Goal: Information Seeking & Learning: Check status

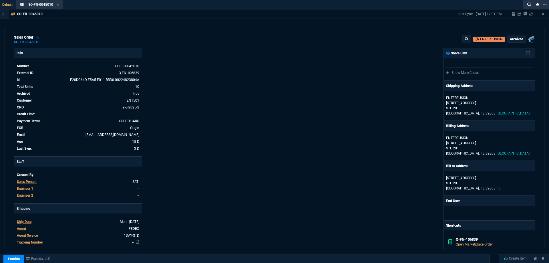
click at [231, 262] on div "Fornida ZaynTek Fornida Fornida, LLC Create Item" at bounding box center [274, 259] width 549 height 10
click at [57, 6] on icon at bounding box center [58, 4] width 3 height 3
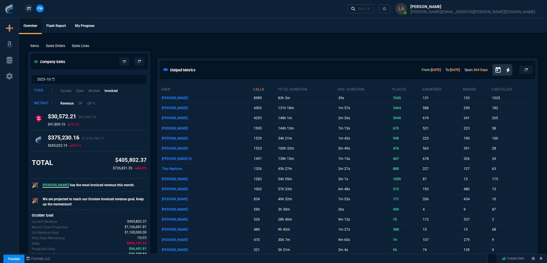
click at [31, 10] on link "ZT" at bounding box center [29, 9] width 8 height 8
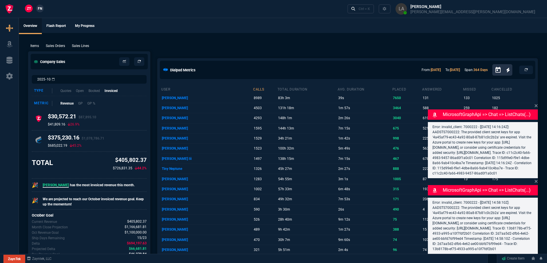
click at [40, 9] on span "FN" at bounding box center [40, 8] width 4 height 5
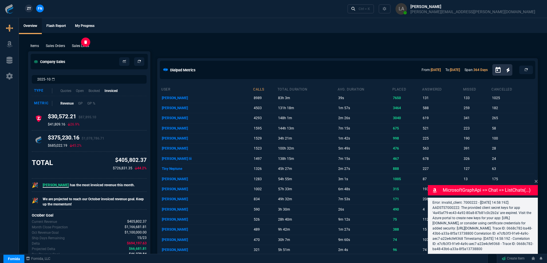
click at [83, 48] on p "Sales Lines" at bounding box center [80, 45] width 17 height 5
select select
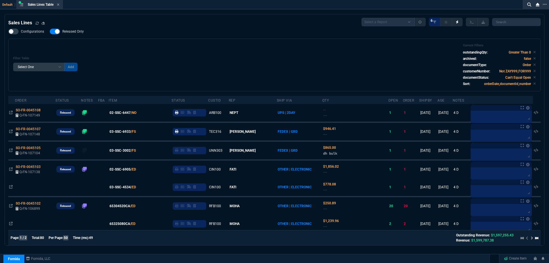
click at [78, 36] on div "Configurations Released Only Filter Table Select One Add Filter () Age () ATS (…" at bounding box center [274, 60] width 533 height 63
click at [77, 34] on label "Released Only" at bounding box center [70, 32] width 40 height 6
click at [50, 32] on input "Released Only" at bounding box center [50, 31] width 0 height 0
checkbox input "false"
click at [154, 37] on div "Configurations Released Only Filter Table Select One Add Filter () Age () ATS (…" at bounding box center [274, 60] width 533 height 63
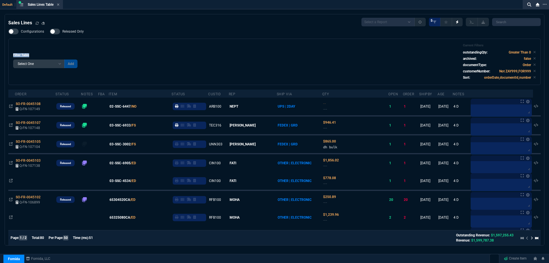
drag, startPoint x: 96, startPoint y: 53, endPoint x: 80, endPoint y: 32, distance: 26.3
click at [95, 52] on div "Filter Table Select One Add Filter () Age () ATS () Cond (itemVariantCode) Cust…" at bounding box center [274, 61] width 523 height 37
click at [59, 7] on nx-icon at bounding box center [58, 5] width 3 height 5
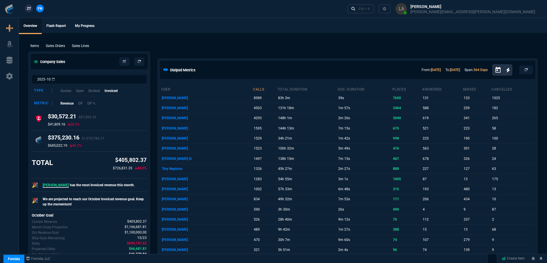
click at [31, 11] on link "ZT" at bounding box center [29, 9] width 8 height 8
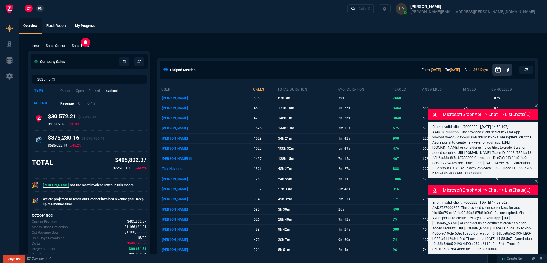
click at [78, 45] on p "Sales Lines" at bounding box center [80, 45] width 17 height 5
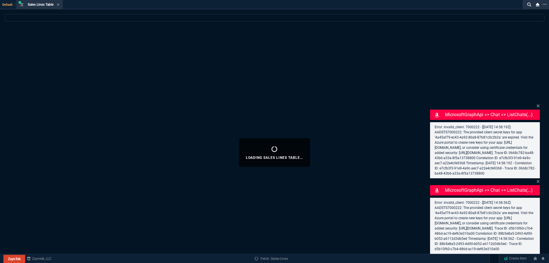
select select
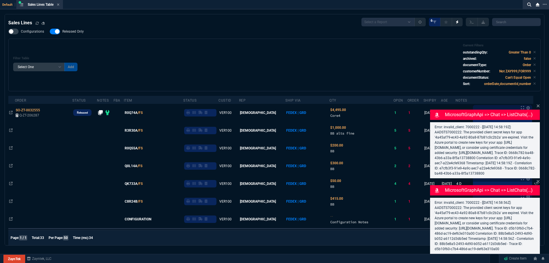
click at [73, 34] on label "Released Only" at bounding box center [70, 32] width 40 height 6
click at [50, 32] on input "Released Only" at bounding box center [50, 31] width 0 height 0
checkbox input "false"
click at [128, 36] on div "Configurations Released Only Filter Table Select One Add Filter () Age () ATS (…" at bounding box center [274, 60] width 533 height 63
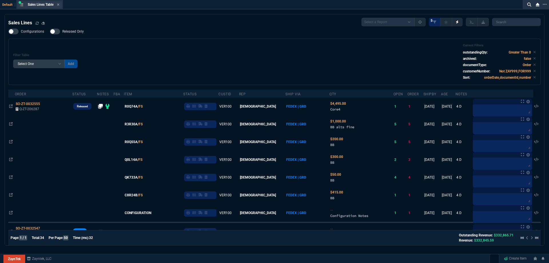
click at [61, 4] on div "Sales Lines Table Sales Line" at bounding box center [39, 4] width 44 height 7
click at [58, 4] on icon at bounding box center [58, 4] width 3 height 3
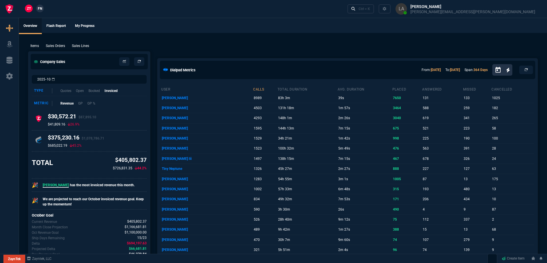
click at [43, 11] on nx-fornida-client-manager "ZT FN" at bounding box center [34, 9] width 22 height 9
click at [41, 10] on span "FN" at bounding box center [40, 8] width 4 height 5
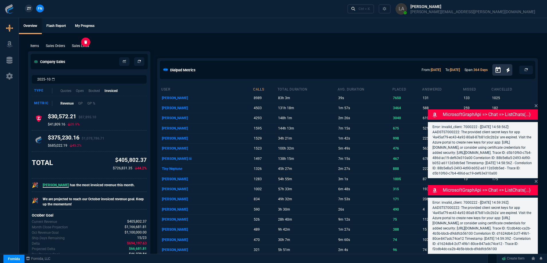
click at [84, 45] on p "Sales Lines" at bounding box center [80, 45] width 17 height 5
select select
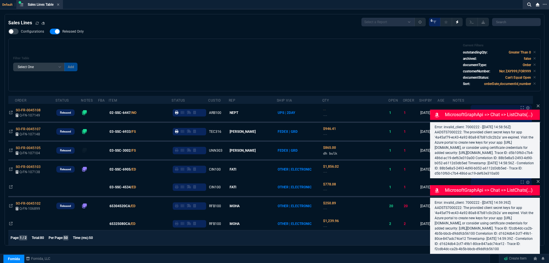
click at [74, 33] on span "Released Only" at bounding box center [72, 31] width 21 height 5
click at [50, 32] on input "Released Only" at bounding box center [50, 31] width 0 height 0
checkbox input "false"
click at [211, 45] on div "Filter Table Select One Add Filter () Age () ATS () Cond (itemVariantCode) Cust…" at bounding box center [274, 64] width 523 height 43
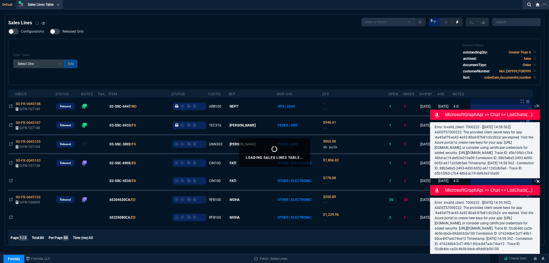
click at [537, 104] on icon at bounding box center [538, 106] width 3 height 5
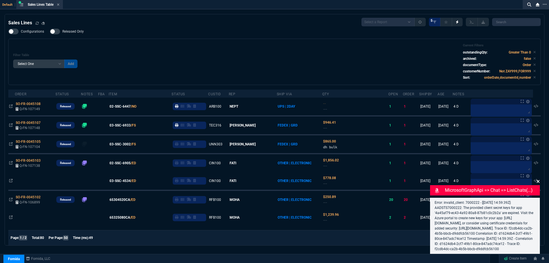
click at [537, 179] on icon at bounding box center [538, 181] width 3 height 5
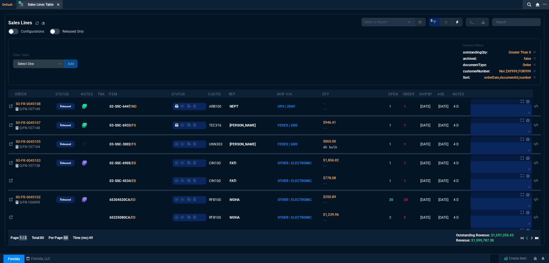
click at [60, 5] on icon at bounding box center [58, 4] width 3 height 3
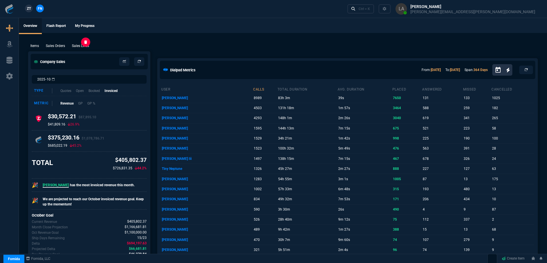
click at [84, 45] on p "Sales Lines" at bounding box center [80, 45] width 17 height 5
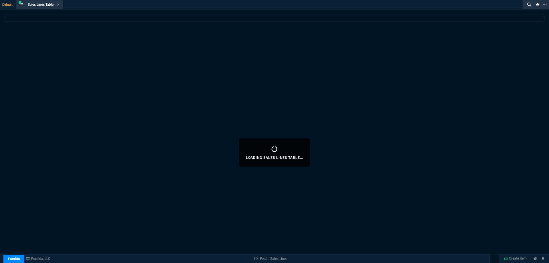
select select
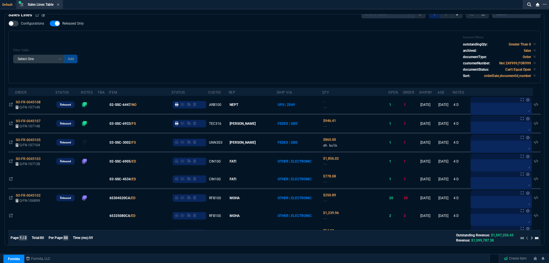
scroll to position [1, 0]
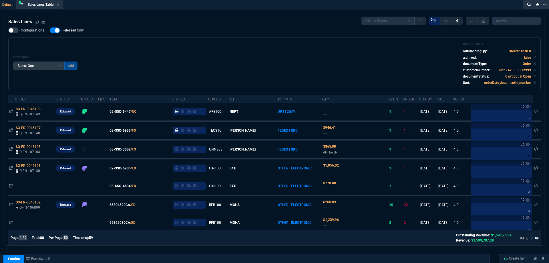
click at [59, 6] on icon at bounding box center [58, 4] width 3 height 3
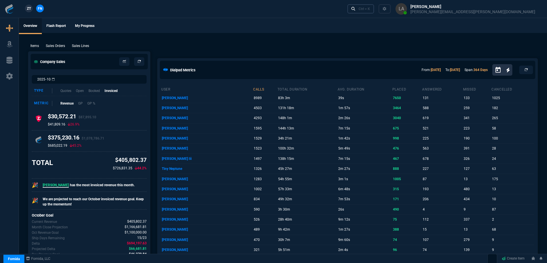
click at [374, 8] on link "Ctrl + K" at bounding box center [360, 8] width 27 height 9
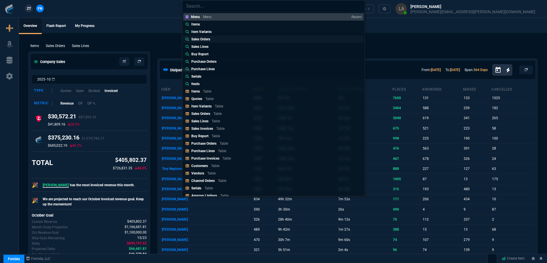
click at [201, 39] on p "Sales Orders" at bounding box center [200, 39] width 19 height 5
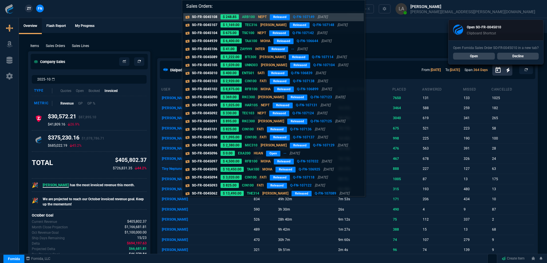
paste input "SO-FR-0045010*"
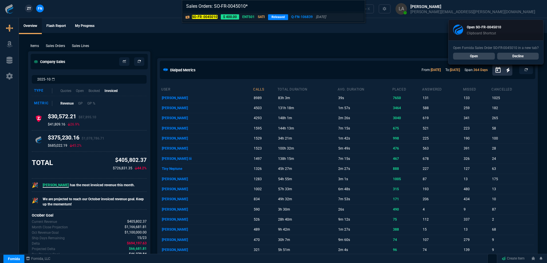
type input "Sales Orders: SO-FR-0045010*"
click at [206, 17] on mark "SO-FR-0045010" at bounding box center [205, 17] width 26 height 4
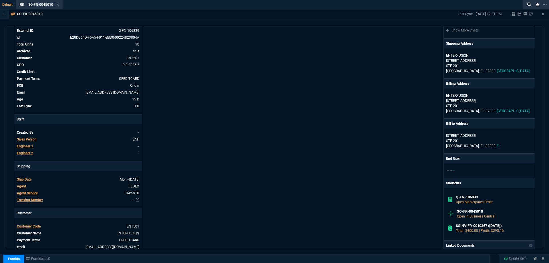
scroll to position [0, 0]
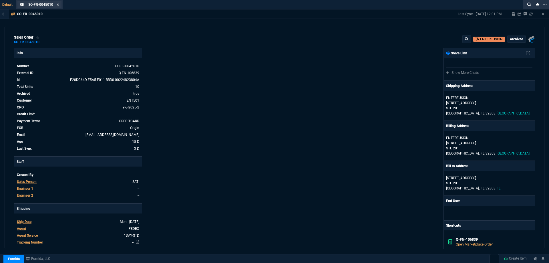
click at [58, 4] on icon at bounding box center [58, 4] width 3 height 3
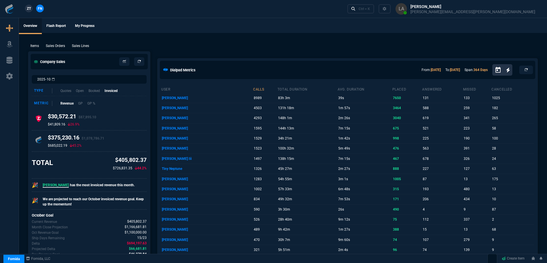
click at [76, 47] on p "Sales Lines" at bounding box center [80, 45] width 17 height 5
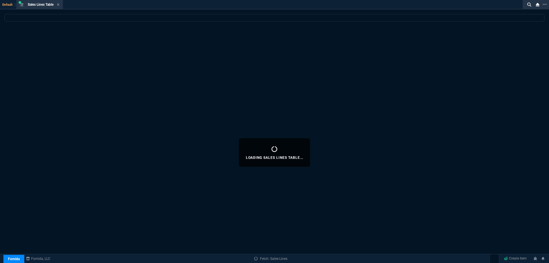
select select
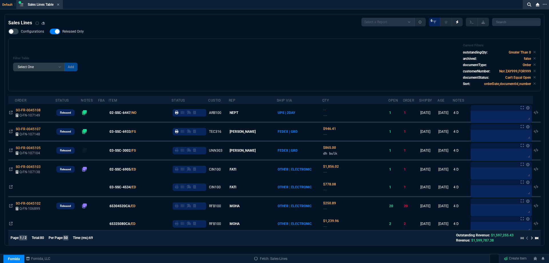
click at [76, 29] on span "Released Only" at bounding box center [72, 31] width 21 height 5
click at [50, 31] on input "Released Only" at bounding box center [50, 31] width 0 height 0
checkbox input "false"
click at [169, 47] on div "Filter Table Select One Add Filter () Age () ATS () Cond (itemVariantCode) Cust…" at bounding box center [274, 64] width 523 height 43
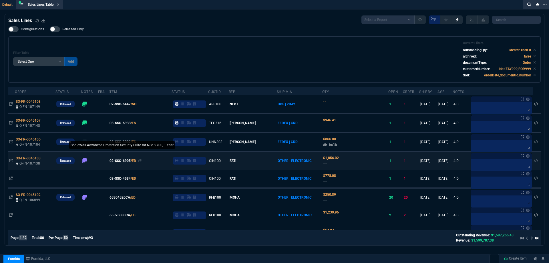
scroll to position [29, 0]
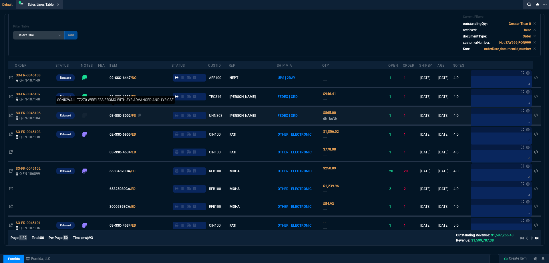
click at [124, 118] on span "03-SSC-3002" at bounding box center [120, 115] width 21 height 5
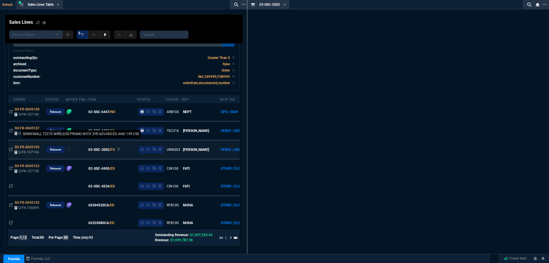
scroll to position [45, 0]
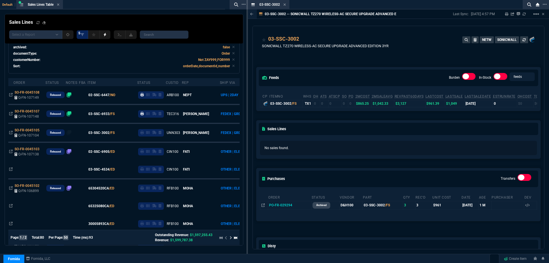
click at [284, 5] on icon at bounding box center [285, 4] width 2 height 2
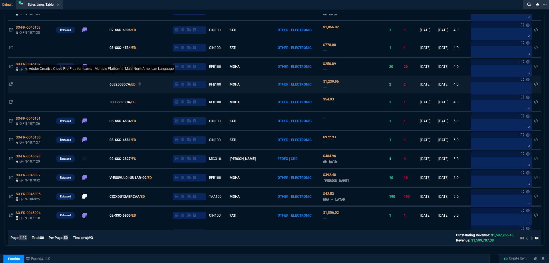
scroll to position [143, 0]
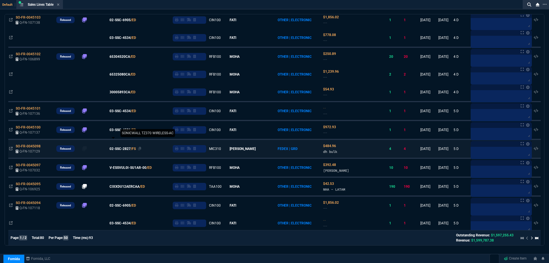
click at [129, 149] on span "02-SSC-2827" at bounding box center [120, 148] width 21 height 5
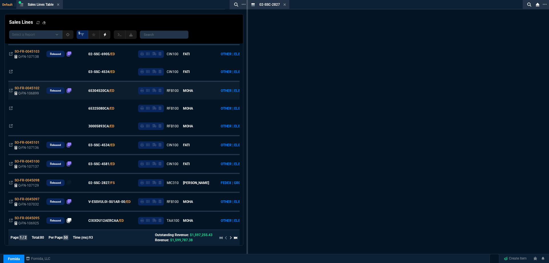
scroll to position [177, 0]
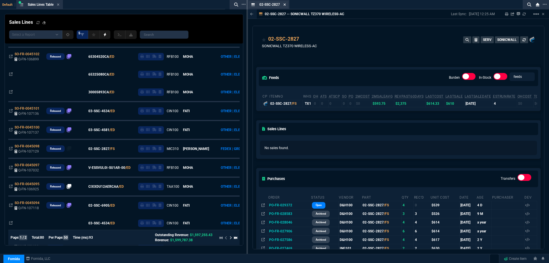
click at [286, 5] on icon at bounding box center [285, 4] width 2 height 2
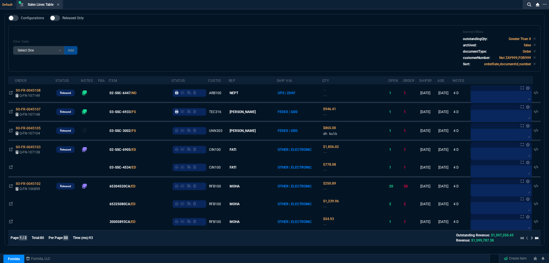
scroll to position [0, 0]
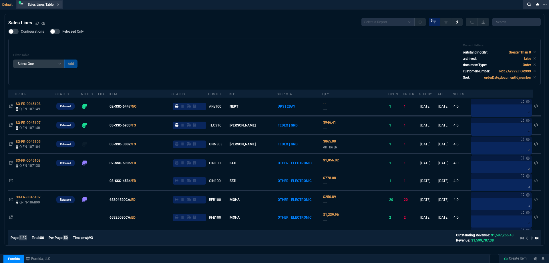
click at [62, 5] on div "Sales Lines Table Sales Line" at bounding box center [39, 4] width 44 height 7
click at [60, 6] on icon at bounding box center [58, 4] width 3 height 3
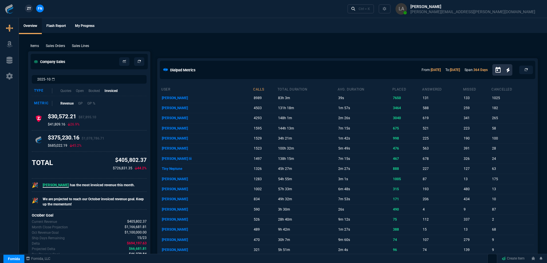
click at [29, 11] on span "ZT" at bounding box center [29, 8] width 4 height 5
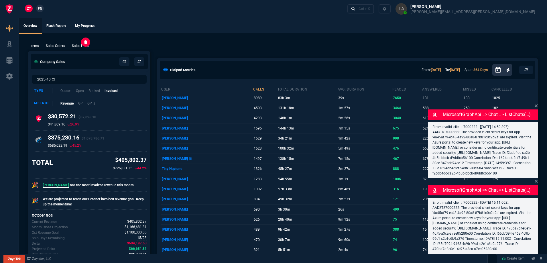
click at [78, 47] on p "Sales Lines" at bounding box center [80, 45] width 17 height 5
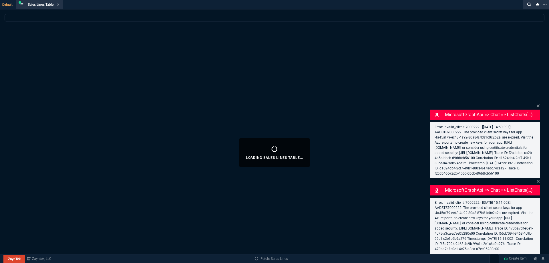
select select
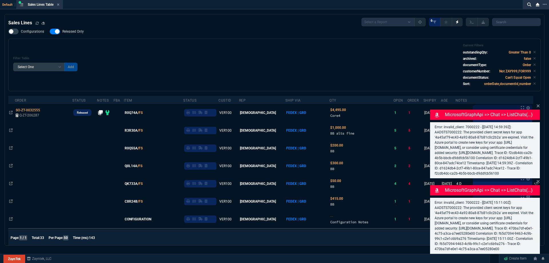
click at [75, 33] on span "Released Only" at bounding box center [72, 31] width 21 height 5
click at [50, 32] on input "Released Only" at bounding box center [50, 31] width 0 height 0
checkbox input "false"
click at [188, 50] on div "Filter Table Select One Add Filter () Age () ATS () Cond (itemVariantCode) Cust…" at bounding box center [274, 64] width 523 height 43
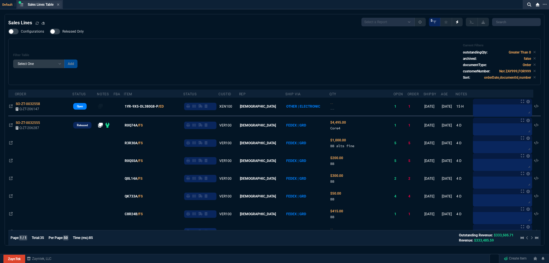
click at [62, 6] on div "Sales Lines Table Sales Line" at bounding box center [39, 4] width 44 height 7
click at [61, 6] on div "Sales Lines Table Sales Line" at bounding box center [39, 4] width 44 height 7
click at [59, 7] on nx-icon at bounding box center [58, 5] width 3 height 5
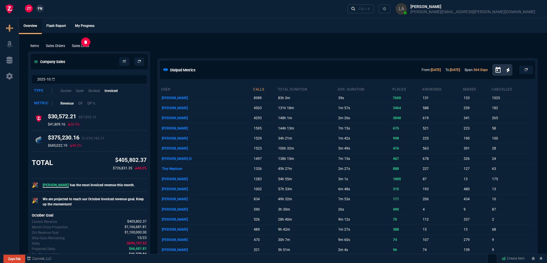
click at [88, 47] on p "Sales Lines" at bounding box center [80, 45] width 17 height 5
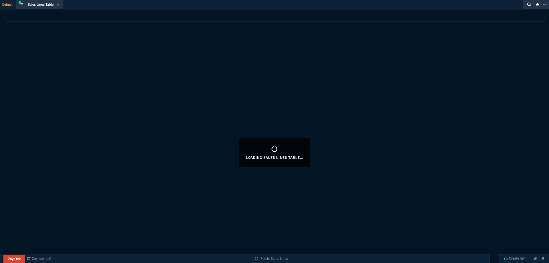
select select
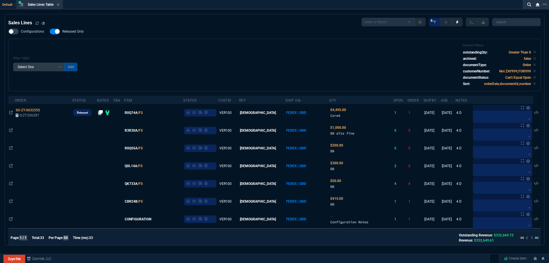
click at [79, 33] on span "Released Only" at bounding box center [72, 31] width 21 height 5
click at [50, 32] on input "Released Only" at bounding box center [50, 31] width 0 height 0
checkbox input "false"
click at [223, 48] on div "Filter Table Select One Add Filter () Age () ATS () Cond (itemVariantCode) Cust…" at bounding box center [274, 64] width 523 height 43
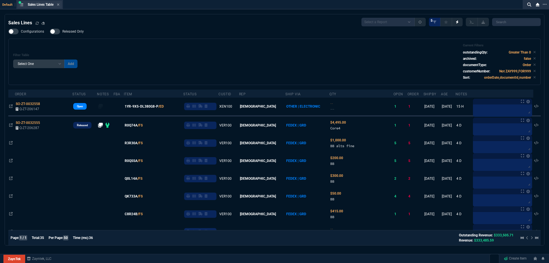
click at [61, 5] on div "Sales Lines Table Sales Line" at bounding box center [39, 4] width 44 height 7
click at [60, 5] on icon at bounding box center [58, 4] width 3 height 3
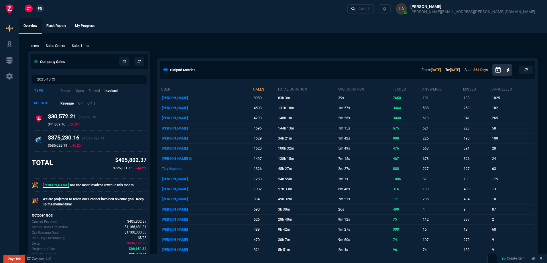
click at [36, 8] on nx-fornida-client-manager "ZT FN" at bounding box center [34, 9] width 22 height 9
click at [40, 8] on span "FN" at bounding box center [40, 8] width 4 height 5
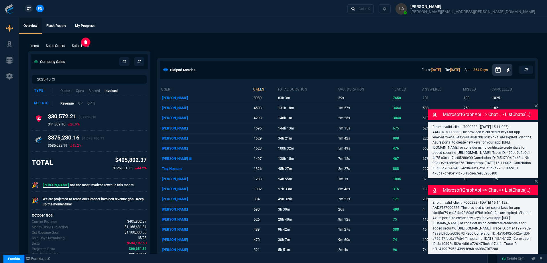
click at [79, 46] on p "Sales Lines" at bounding box center [80, 45] width 17 height 5
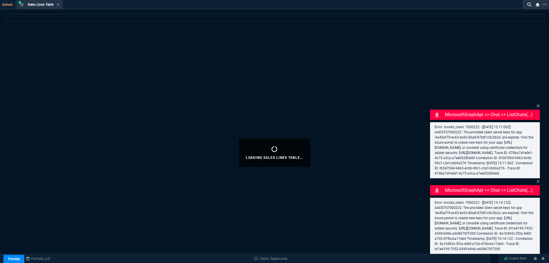
select select
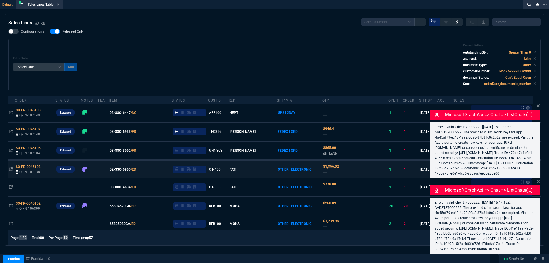
click at [539, 104] on icon at bounding box center [538, 105] width 3 height 3
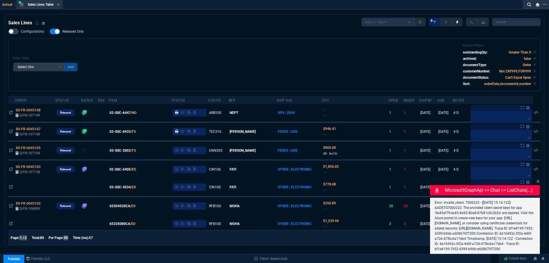
click at [539, 180] on icon at bounding box center [538, 181] width 3 height 3
click at [149, 44] on div "Filter Table Select One Add Filter () Age () ATS () Cond (itemVariantCode) Cust…" at bounding box center [274, 64] width 523 height 43
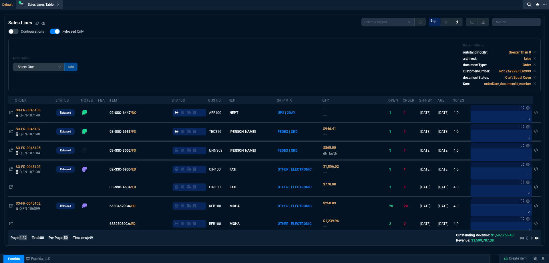
click at [201, 42] on div "Filter Table Select One Add Filter () Age () ATS () Cond (itemVariantCode) Cust…" at bounding box center [274, 65] width 533 height 53
click at [78, 33] on span "Released Only" at bounding box center [72, 31] width 21 height 5
click at [50, 32] on input "Released Only" at bounding box center [50, 31] width 0 height 0
checkbox input "false"
click at [362, 36] on div "Configurations Released Only Filter Table Select One Add Filter () Age () ATS (…" at bounding box center [274, 60] width 533 height 63
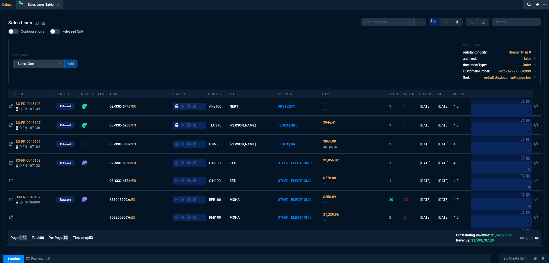
click at [59, 6] on icon at bounding box center [58, 4] width 3 height 3
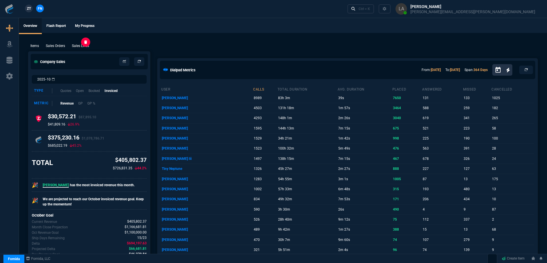
click at [85, 47] on p "Sales Lines" at bounding box center [80, 45] width 17 height 5
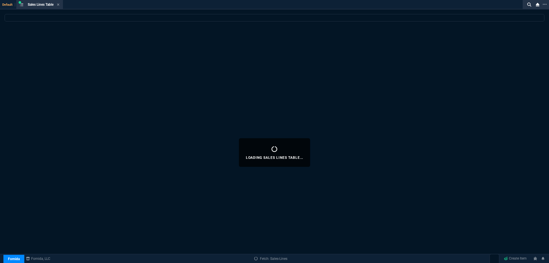
select select
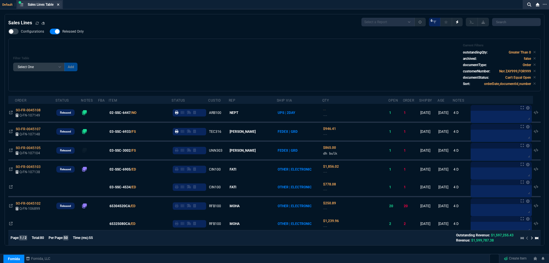
click at [60, 5] on icon at bounding box center [58, 4] width 2 height 2
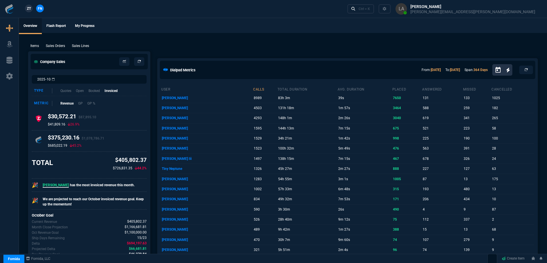
click at [29, 8] on span "ZT" at bounding box center [29, 8] width 4 height 5
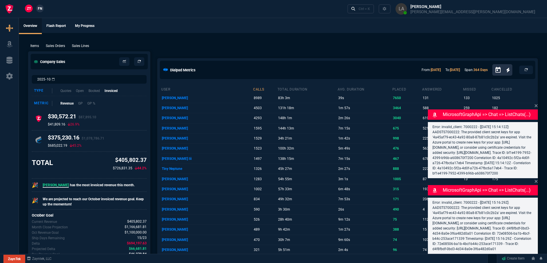
click at [78, 45] on p "Sales Lines" at bounding box center [80, 45] width 17 height 5
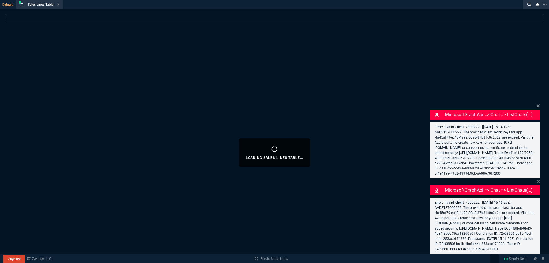
select select
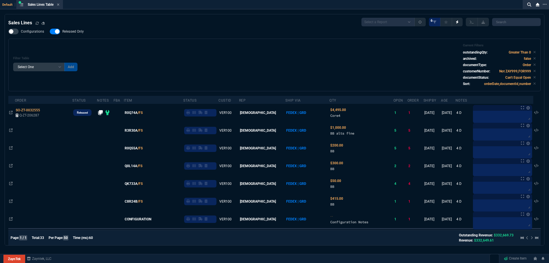
click at [72, 32] on span "Released Only" at bounding box center [72, 31] width 21 height 5
click at [50, 32] on input "Released Only" at bounding box center [50, 31] width 0 height 0
checkbox input "false"
click at [165, 43] on div "Filter Table Select One Add Filter () Age () ATS () Cond (itemVariantCode) Cust…" at bounding box center [274, 65] width 533 height 53
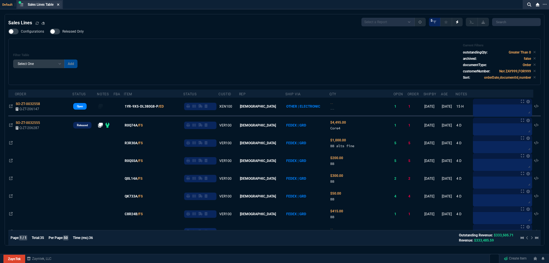
click at [58, 5] on icon at bounding box center [58, 4] width 3 height 3
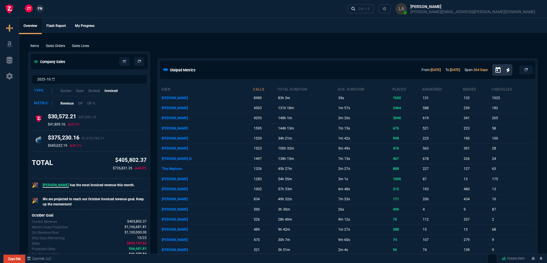
click at [41, 10] on span "FN" at bounding box center [40, 8] width 4 height 5
click at [79, 45] on p "Sales Lines" at bounding box center [80, 45] width 17 height 5
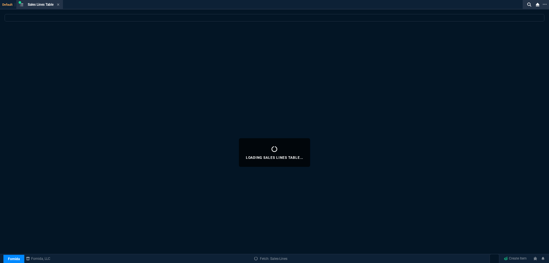
select select
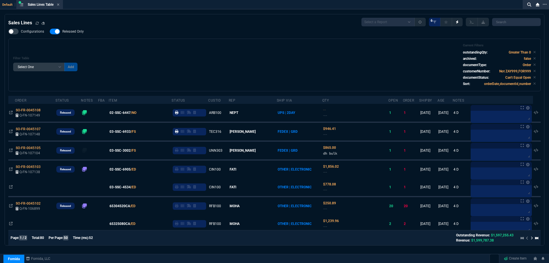
click at [64, 33] on span "Released Only" at bounding box center [72, 31] width 21 height 5
click at [50, 32] on input "Released Only" at bounding box center [50, 31] width 0 height 0
click at [138, 41] on div "Filter Table Select One Add Filter () Age () ATS () Cond (itemVariantCode) Cust…" at bounding box center [274, 65] width 533 height 53
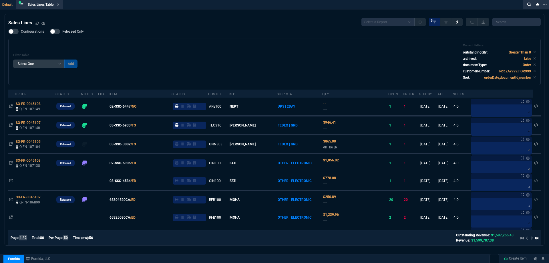
click at [78, 29] on label "Released Only" at bounding box center [70, 32] width 40 height 6
click at [50, 31] on input "Released Only" at bounding box center [50, 31] width 0 height 0
checkbox input "true"
click at [167, 47] on div "Filter Table Select One Add Filter () Age () ATS () Cond (itemVariantCode) Cust…" at bounding box center [274, 61] width 523 height 37
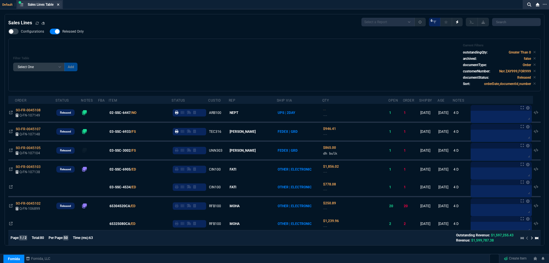
click at [58, 5] on icon at bounding box center [58, 4] width 3 height 3
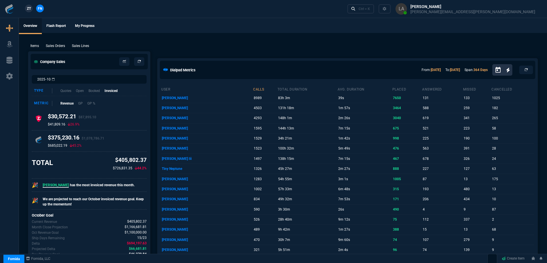
click at [29, 11] on span "ZT" at bounding box center [29, 8] width 4 height 5
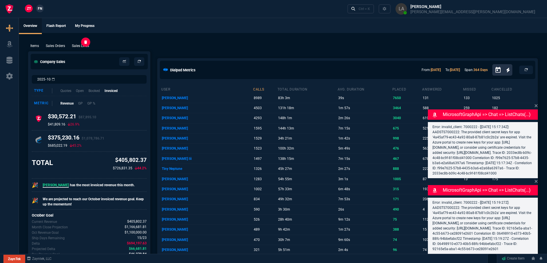
click at [88, 47] on p "Sales Lines" at bounding box center [80, 45] width 17 height 5
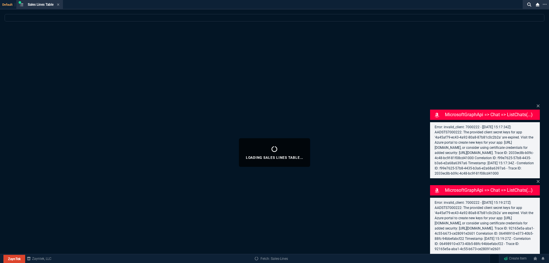
select select
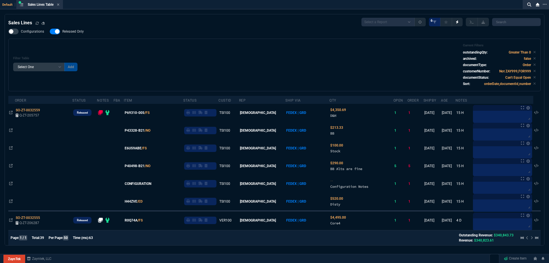
click at [76, 33] on span "Released Only" at bounding box center [72, 31] width 21 height 5
click at [50, 32] on input "Released Only" at bounding box center [50, 31] width 0 height 0
checkbox input "false"
click at [185, 64] on div "Filter Table Select One Add Filter () Age () ATS () Cond (itemVariantCode) Cust…" at bounding box center [274, 64] width 523 height 43
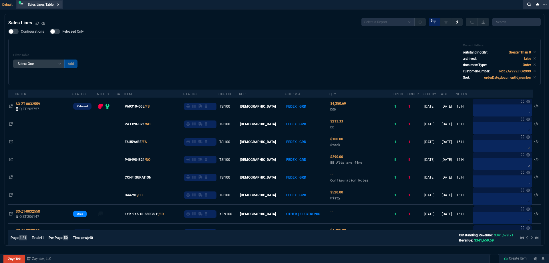
click at [60, 7] on nx-icon at bounding box center [58, 5] width 3 height 5
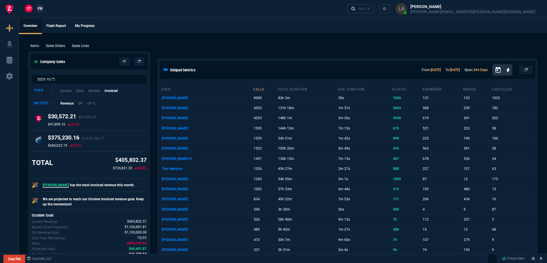
click at [38, 9] on span "FN" at bounding box center [40, 8] width 4 height 5
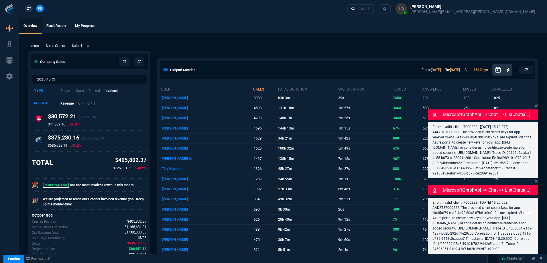
click at [86, 48] on p "Sales Lines" at bounding box center [80, 45] width 17 height 5
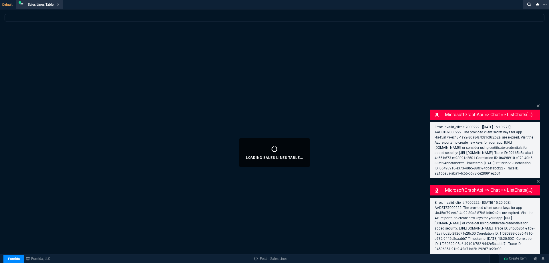
select select
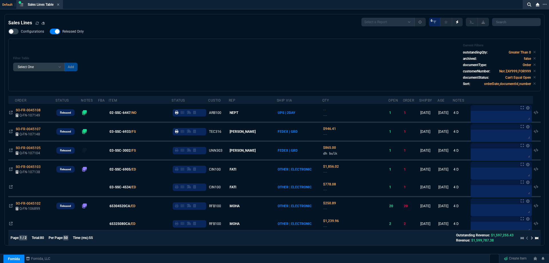
select select
click at [72, 34] on label "Released Only" at bounding box center [70, 32] width 40 height 6
click at [50, 32] on input "Released Only" at bounding box center [50, 31] width 0 height 0
click at [266, 48] on div "Filter Table Select One Add Filter () Age () ATS () Cond (itemVariantCode) Cust…" at bounding box center [274, 64] width 523 height 43
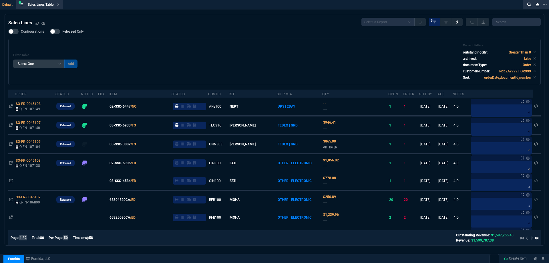
click at [74, 30] on span "Released Only" at bounding box center [72, 31] width 21 height 5
click at [50, 31] on input "Released Only" at bounding box center [50, 31] width 0 height 0
click at [233, 62] on div "Filter Table Select One Add Filter () Age () ATS () Cond (itemVariantCode) Cust…" at bounding box center [274, 61] width 523 height 37
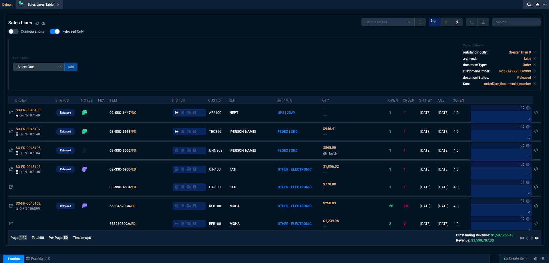
drag, startPoint x: 67, startPoint y: 31, endPoint x: 219, endPoint y: 61, distance: 155.4
click at [68, 31] on span "Released Only" at bounding box center [72, 31] width 21 height 5
click at [219, 61] on div "Filter Table Select One Add Filter () Age () ATS () Cond (itemVariantCode) Cust…" at bounding box center [274, 64] width 523 height 43
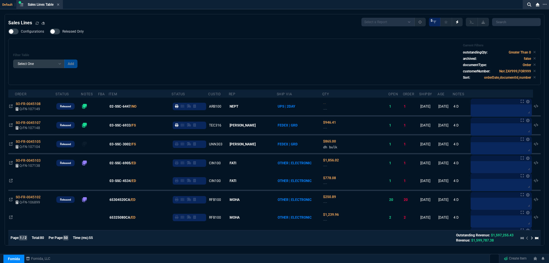
click at [81, 33] on span "Released Only" at bounding box center [72, 31] width 21 height 5
click at [50, 32] on input "Released Only" at bounding box center [50, 31] width 0 height 0
click at [213, 41] on div "Filter Table Select One Add Filter () Age () ATS () Cond (itemVariantCode) Cust…" at bounding box center [274, 62] width 533 height 46
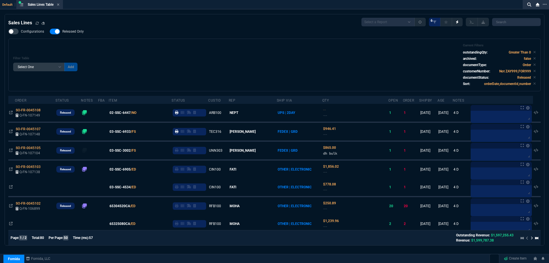
drag, startPoint x: 75, startPoint y: 32, endPoint x: 193, endPoint y: 53, distance: 120.0
click at [75, 32] on span "Released Only" at bounding box center [72, 31] width 21 height 5
click at [50, 32] on input "Released Only" at bounding box center [50, 31] width 0 height 0
checkbox input "false"
click at [193, 54] on div "Filter Table Select One Add Filter () Age () ATS () Cond (itemVariantCode) Cust…" at bounding box center [274, 64] width 523 height 43
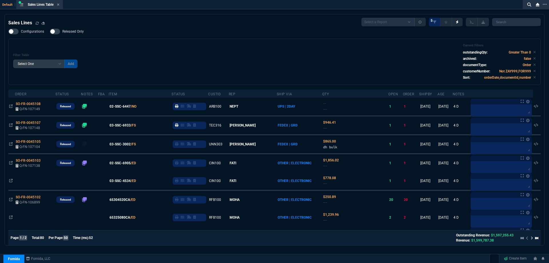
click at [69, 36] on div "Configurations Released Only Filter Table Select One Add Filter () Age () ATS (…" at bounding box center [274, 57] width 533 height 56
click at [60, 7] on div "Sales Lines Table Sales Line" at bounding box center [39, 4] width 44 height 7
click at [59, 3] on icon at bounding box center [58, 4] width 3 height 3
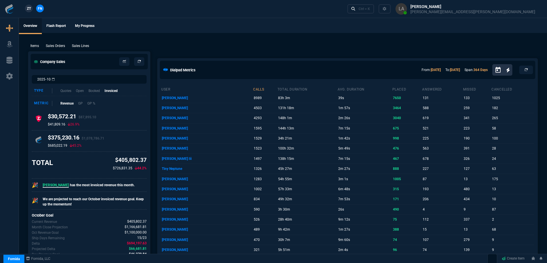
click at [30, 9] on span "ZT" at bounding box center [29, 8] width 4 height 5
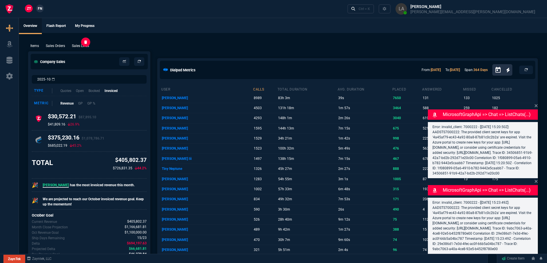
click at [76, 47] on p "Sales Lines" at bounding box center [80, 45] width 17 height 5
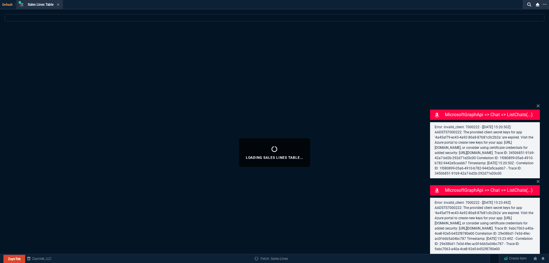
select select
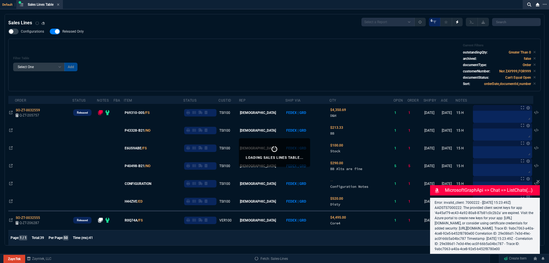
click at [76, 29] on label "Released Only" at bounding box center [70, 32] width 40 height 6
click at [50, 31] on input "Released Only" at bounding box center [50, 31] width 0 height 0
click at [81, 33] on span "Released Only" at bounding box center [72, 31] width 21 height 5
click at [50, 32] on input "Released Only" at bounding box center [50, 31] width 0 height 0
click at [196, 41] on div "Filter Table Select One Add Filter () Age () ATS () Cond (itemVariantCode) Cust…" at bounding box center [274, 65] width 533 height 53
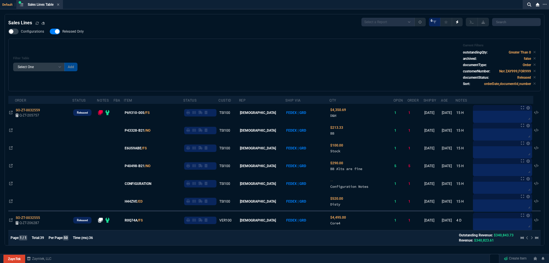
click at [76, 34] on span "Released Only" at bounding box center [72, 31] width 21 height 5
click at [50, 32] on input "Released Only" at bounding box center [50, 31] width 0 height 0
checkbox input "false"
click at [181, 33] on div "Configurations Released Only Filter Table Select One Add Filter () Age () ATS (…" at bounding box center [274, 60] width 533 height 63
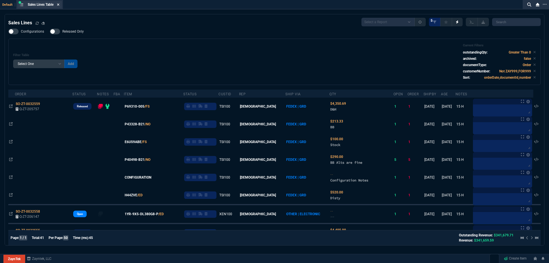
click at [59, 4] on icon at bounding box center [58, 4] width 2 height 2
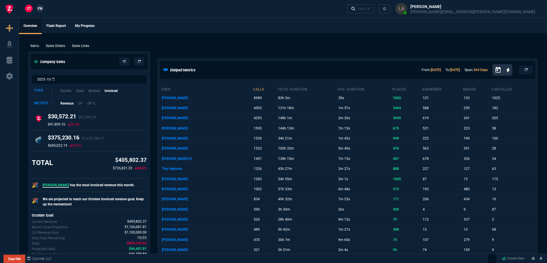
click at [39, 10] on span "FN" at bounding box center [40, 8] width 4 height 5
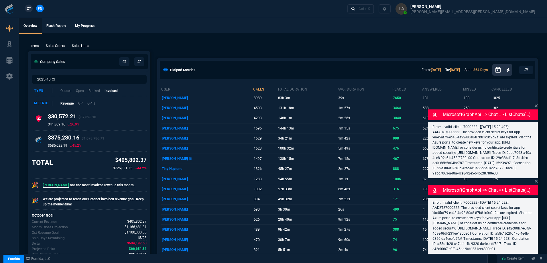
click at [85, 43] on p "Sales Lines" at bounding box center [80, 45] width 17 height 5
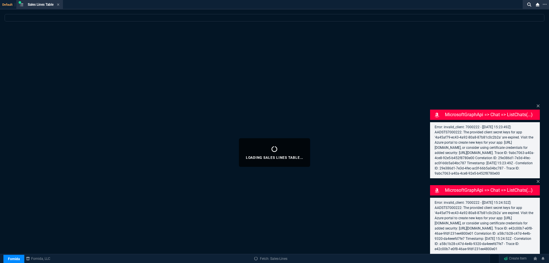
select select
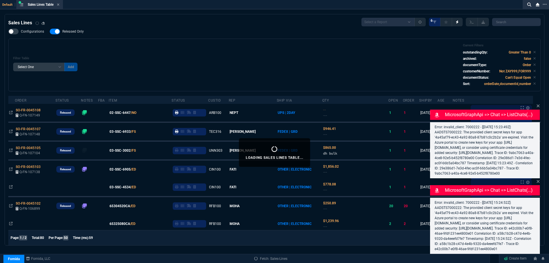
click at [70, 33] on span "Released Only" at bounding box center [72, 31] width 21 height 5
click at [50, 32] on input "Released Only" at bounding box center [50, 31] width 0 height 0
checkbox input "false"
click at [201, 29] on div "Configurations Released Only Filter Table Select One Add Filter () Age () ATS (…" at bounding box center [274, 60] width 533 height 63
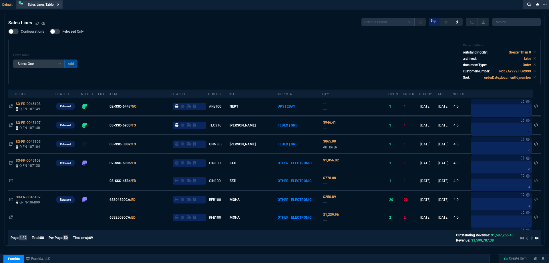
click at [60, 5] on icon at bounding box center [58, 4] width 3 height 3
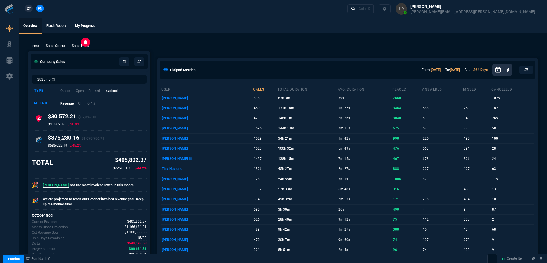
click at [81, 44] on p "Sales Lines" at bounding box center [80, 45] width 17 height 5
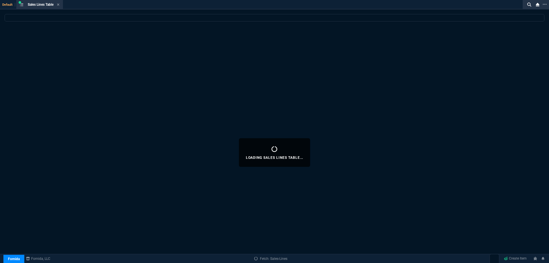
select select
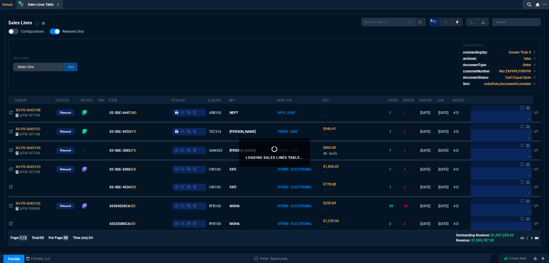
drag, startPoint x: 70, startPoint y: 33, endPoint x: 174, endPoint y: 54, distance: 106.2
click at [70, 33] on span "Released Only" at bounding box center [72, 31] width 21 height 5
click at [50, 32] on input "Released Only" at bounding box center [50, 31] width 0 height 0
checkbox input "false"
click at [182, 45] on div "Filter Table Select One Add Filter () Age () ATS () Cond (itemVariantCode) Cust…" at bounding box center [274, 64] width 523 height 43
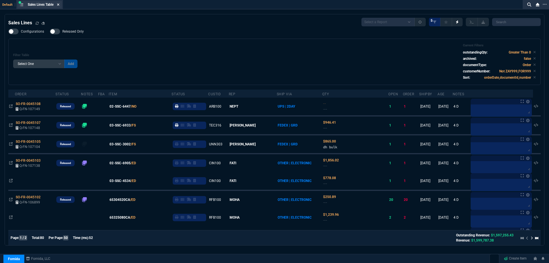
click at [58, 4] on icon at bounding box center [58, 4] width 3 height 3
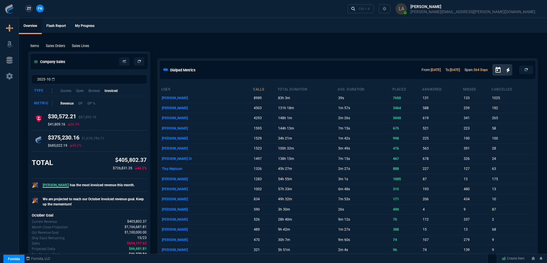
click at [29, 6] on span "ZT" at bounding box center [29, 8] width 4 height 5
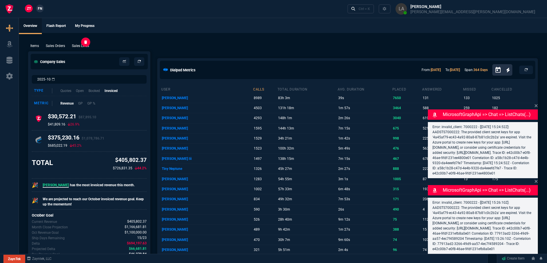
click at [84, 47] on p "Sales Lines" at bounding box center [80, 45] width 17 height 5
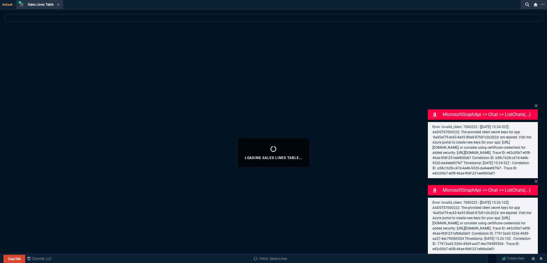
select select
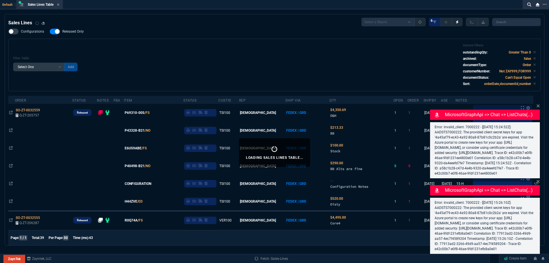
click at [79, 33] on span "Released Only" at bounding box center [72, 31] width 21 height 5
click at [50, 32] on input "Released Only" at bounding box center [50, 31] width 0 height 0
checkbox input "false"
click at [185, 46] on div "Filter Table Select One Add Filter () Age () ATS () Cond (itemVariantCode) Cust…" at bounding box center [274, 64] width 523 height 43
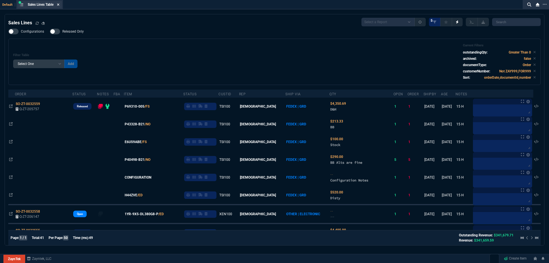
click at [60, 5] on div "Sales Lines Table Sales Line" at bounding box center [39, 4] width 44 height 7
click at [60, 5] on icon at bounding box center [58, 4] width 3 height 3
click at [60, 5] on div "ZT FN Ctrl + K" at bounding box center [273, 9] width 547 height 18
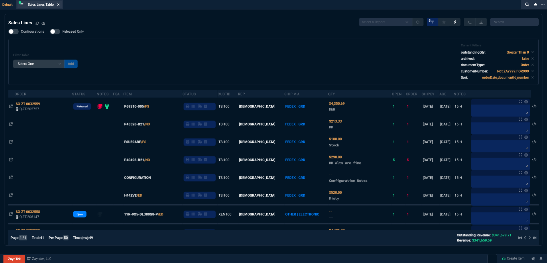
click at [60, 5] on div "ZT FN Ctrl + K" at bounding box center [273, 9] width 547 height 18
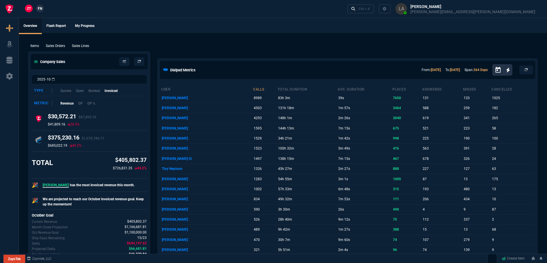
click at [37, 7] on link "FN" at bounding box center [40, 9] width 8 height 8
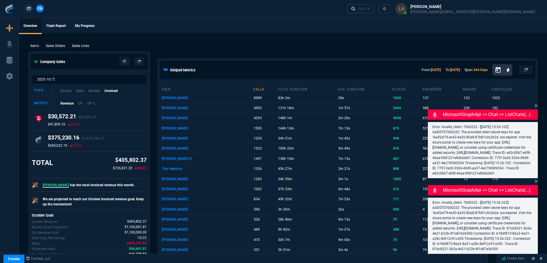
click at [82, 46] on p "Sales Lines" at bounding box center [80, 45] width 17 height 5
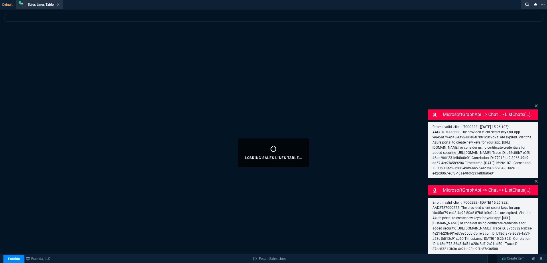
select select
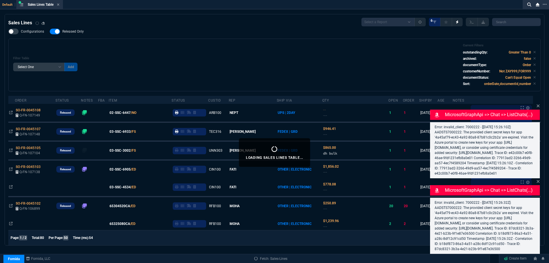
click at [82, 34] on label "Released Only" at bounding box center [70, 32] width 40 height 6
click at [176, 60] on div "Filter Table Select One Add Filter () Age () ATS () Cond (itemVariantCode) Cust…" at bounding box center [274, 64] width 523 height 43
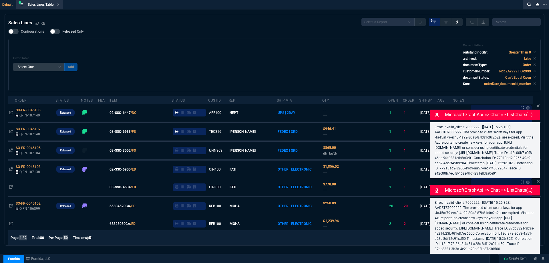
checkbox input "false"
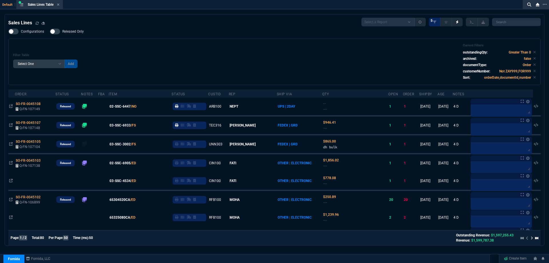
click at [159, 46] on div "Filter Table Select One Add Filter () Age () ATS () Cond (itemVariantCode) Cust…" at bounding box center [274, 61] width 523 height 37
click at [60, 4] on icon at bounding box center [58, 4] width 2 height 2
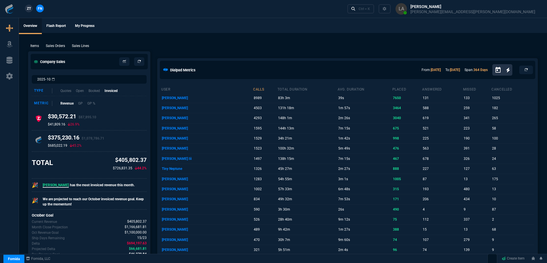
click at [28, 8] on span "ZT" at bounding box center [29, 8] width 4 height 5
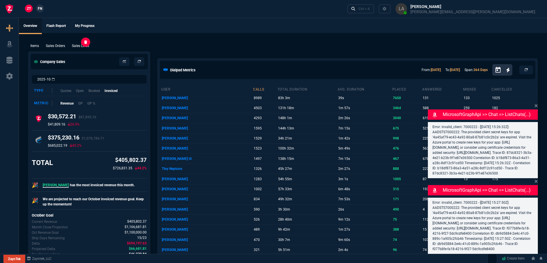
click at [83, 45] on p "Sales Lines" at bounding box center [80, 45] width 17 height 5
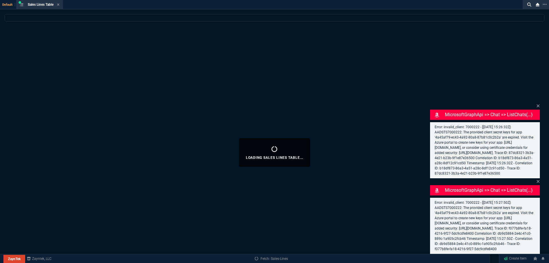
select select
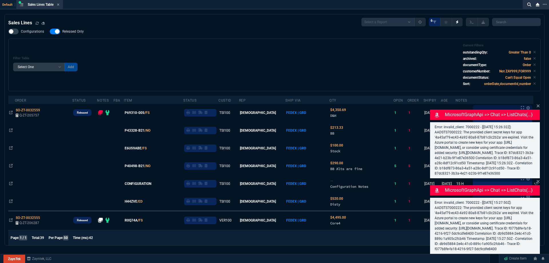
click at [78, 33] on span "Released Only" at bounding box center [72, 31] width 21 height 5
click at [50, 32] on input "Released Only" at bounding box center [50, 31] width 0 height 0
checkbox input "false"
click at [184, 62] on div "Filter Table Select One Add Filter () Age () ATS () Cond (itemVariantCode) Cust…" at bounding box center [274, 64] width 523 height 43
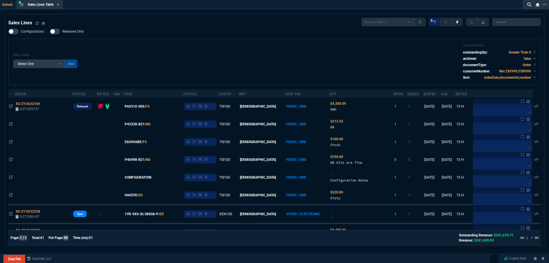
click at [60, 6] on icon at bounding box center [58, 4] width 3 height 3
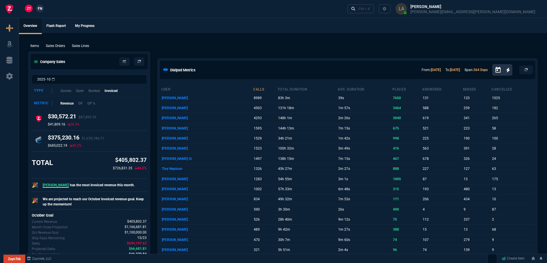
click at [36, 7] on link "FN" at bounding box center [40, 9] width 8 height 8
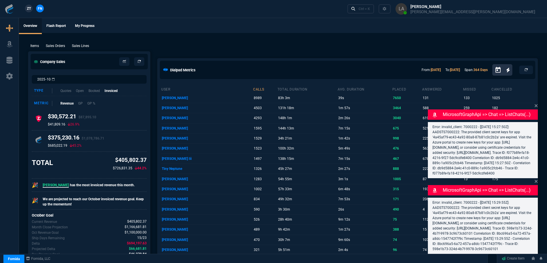
click at [87, 47] on p "Sales Lines" at bounding box center [80, 45] width 17 height 5
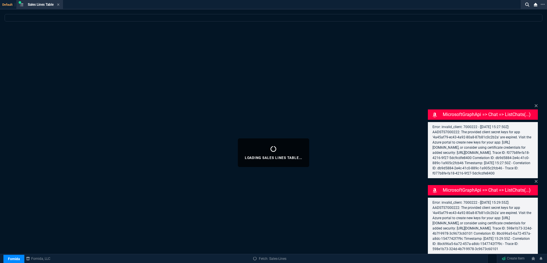
select select
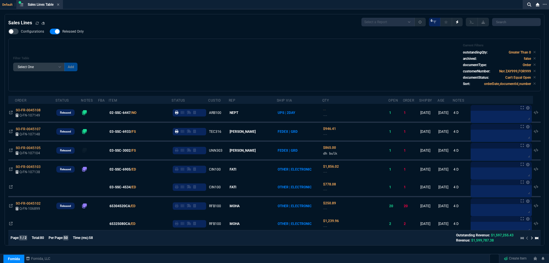
click at [84, 30] on label "Released Only" at bounding box center [70, 32] width 40 height 6
click at [50, 31] on input "Released Only" at bounding box center [50, 31] width 0 height 0
checkbox input "false"
click at [145, 34] on div "Configurations Released Only Filter Table Select One Add Filter () Age () ATS (…" at bounding box center [274, 60] width 533 height 63
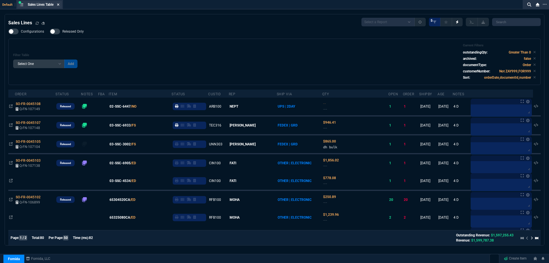
click at [58, 5] on icon at bounding box center [58, 4] width 3 height 3
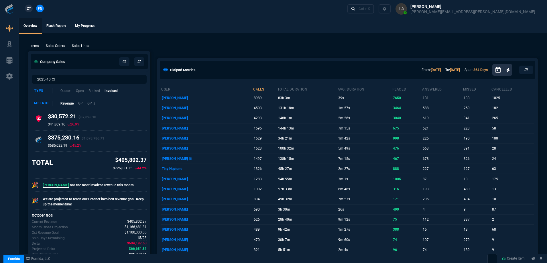
click at [30, 9] on span "ZT" at bounding box center [29, 8] width 4 height 5
click at [88, 45] on p "Sales Lines" at bounding box center [80, 45] width 17 height 5
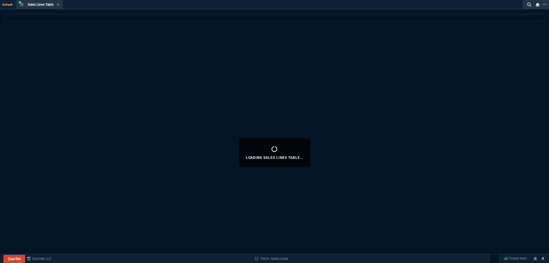
select select
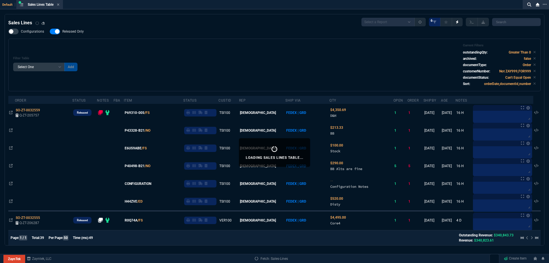
click at [72, 34] on label "Released Only" at bounding box center [70, 32] width 40 height 6
click at [50, 32] on input "Released Only" at bounding box center [50, 31] width 0 height 0
checkbox input "false"
click at [103, 46] on div "Filter Table Select One Add Filter () Age () ATS () Cond (itemVariantCode) Cust…" at bounding box center [274, 64] width 523 height 43
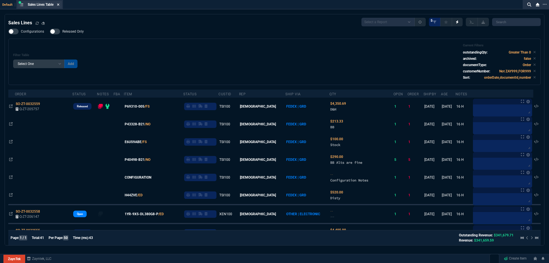
click at [60, 3] on icon at bounding box center [58, 4] width 3 height 3
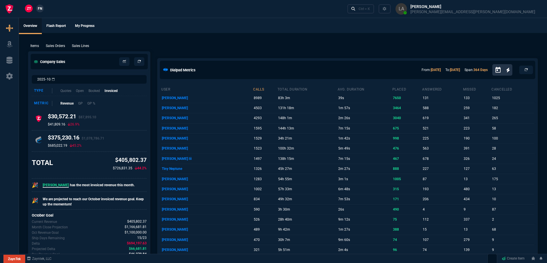
click at [37, 6] on link "FN" at bounding box center [40, 9] width 8 height 8
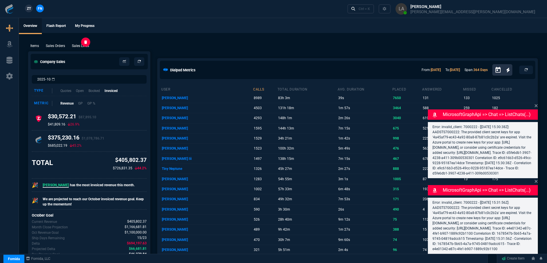
click at [82, 44] on p "Sales Lines" at bounding box center [80, 45] width 17 height 5
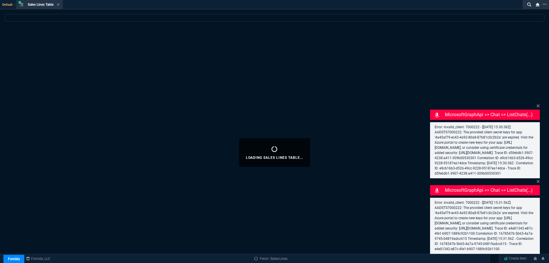
select select
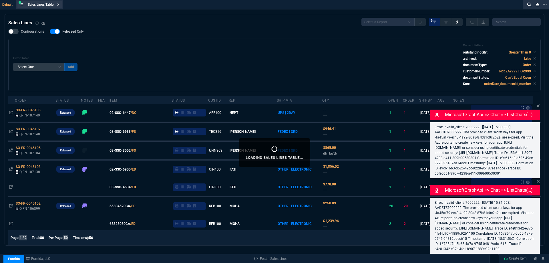
click at [59, 7] on fa-icon at bounding box center [58, 5] width 3 height 4
click at [59, 7] on div "ZT FN Ctrl + K" at bounding box center [274, 9] width 549 height 18
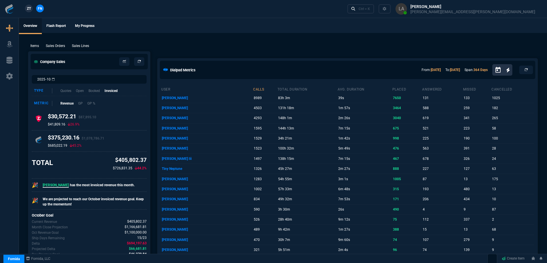
click at [32, 7] on link "ZT" at bounding box center [29, 9] width 8 height 8
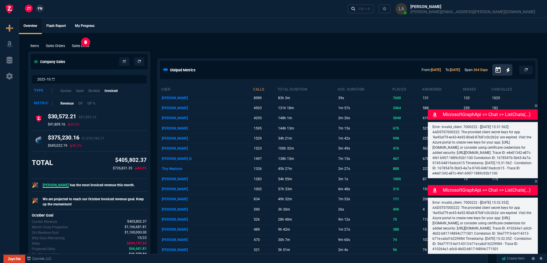
click at [84, 44] on p "Sales Lines" at bounding box center [80, 45] width 17 height 5
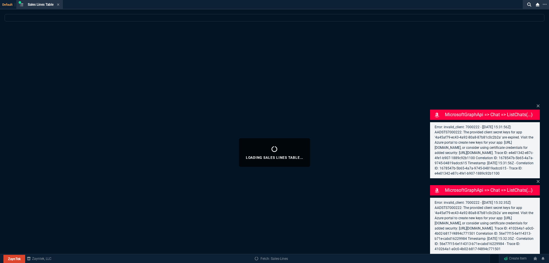
select select
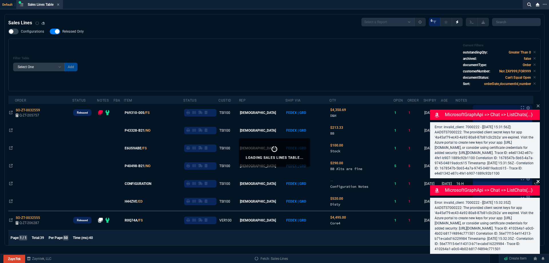
click at [538, 104] on icon at bounding box center [538, 106] width 3 height 5
click at [539, 179] on icon at bounding box center [538, 181] width 3 height 5
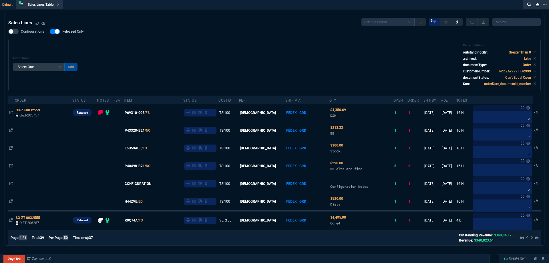
click at [66, 31] on span "Released Only" at bounding box center [72, 31] width 21 height 5
click at [50, 31] on input "Released Only" at bounding box center [50, 31] width 0 height 0
checkbox input "false"
click at [176, 52] on div "Filter Table Select One Add Filter () Age () ATS () Cond (itemVariantCode) Cust…" at bounding box center [274, 64] width 523 height 43
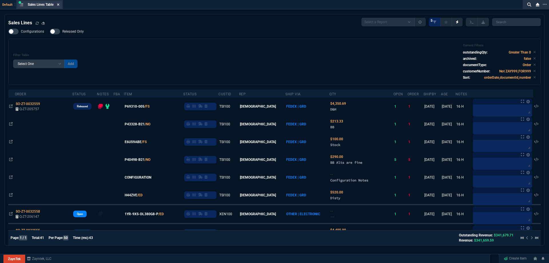
click at [59, 3] on icon at bounding box center [58, 4] width 3 height 3
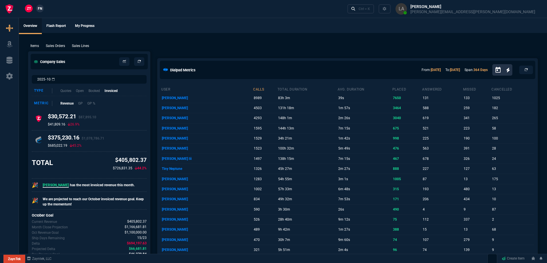
click at [43, 10] on nx-fornida-client-manager "ZT FN" at bounding box center [34, 9] width 22 height 9
click at [42, 10] on span "FN" at bounding box center [40, 8] width 4 height 5
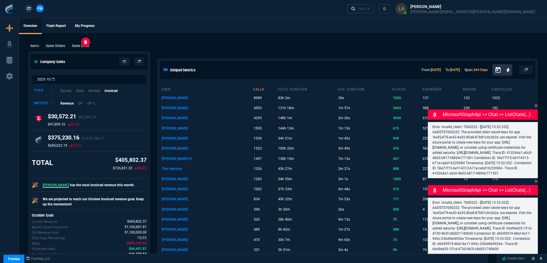
click at [80, 45] on p "Sales Lines" at bounding box center [80, 45] width 17 height 5
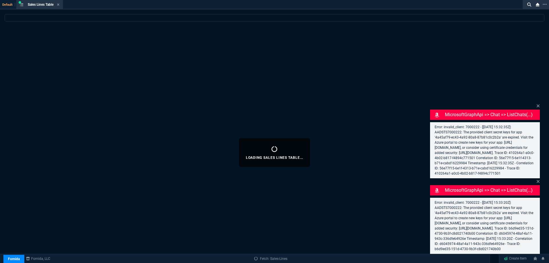
select select
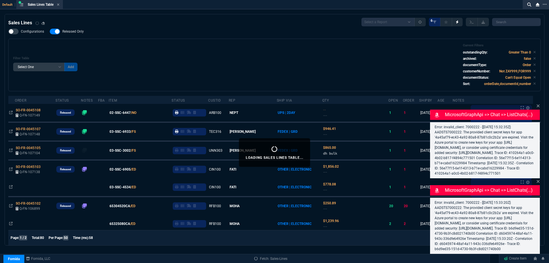
click at [60, 6] on icon at bounding box center [58, 4] width 3 height 3
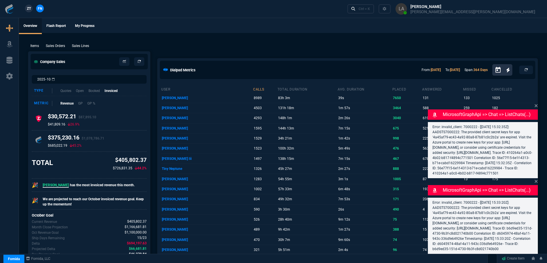
click at [33, 9] on nx-fornida-client-manager "ZT FN" at bounding box center [34, 9] width 22 height 9
click at [31, 9] on span "ZT" at bounding box center [29, 8] width 4 height 5
click at [84, 46] on p "Sales Lines" at bounding box center [80, 45] width 17 height 5
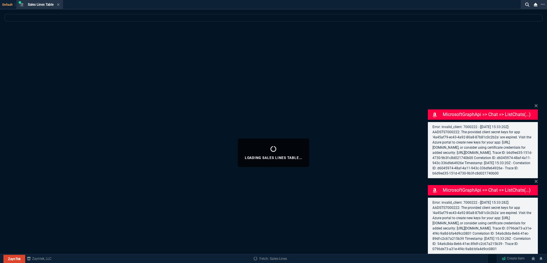
select select
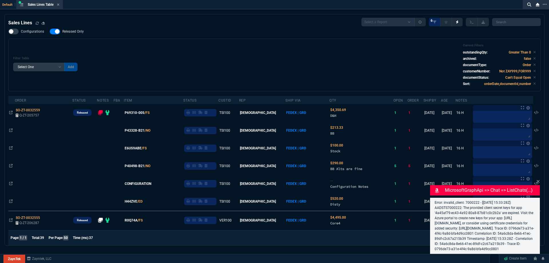
click at [73, 33] on span "Released Only" at bounding box center [72, 31] width 21 height 5
click at [50, 32] on input "Released Only" at bounding box center [50, 31] width 0 height 0
checkbox input "false"
click at [210, 41] on div "Filter Table Select One Add Filter () Age () ATS () Cond (itemVariantCode) Cust…" at bounding box center [274, 65] width 533 height 53
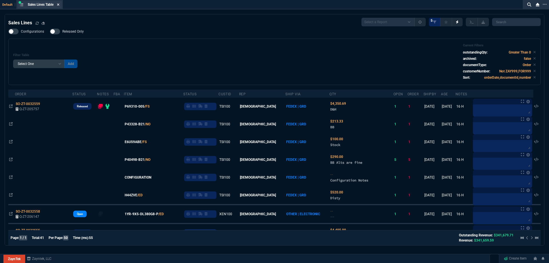
click at [59, 3] on icon at bounding box center [58, 4] width 3 height 3
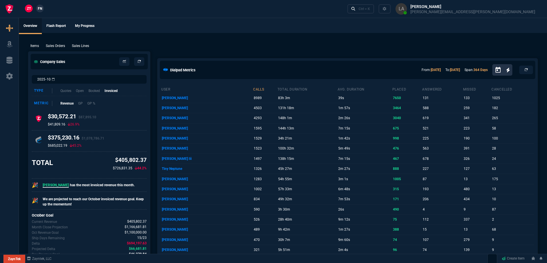
click at [40, 6] on span "FN" at bounding box center [40, 8] width 4 height 5
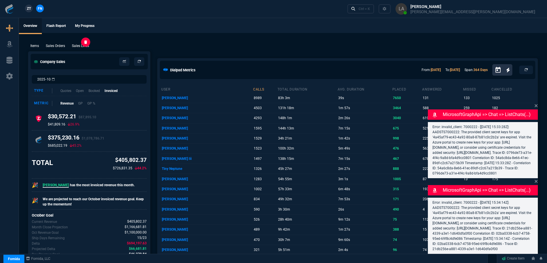
click at [85, 48] on p "Sales Lines" at bounding box center [80, 45] width 17 height 5
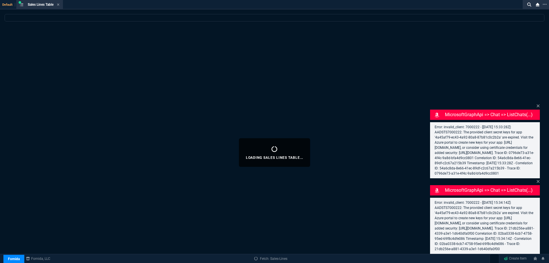
select select
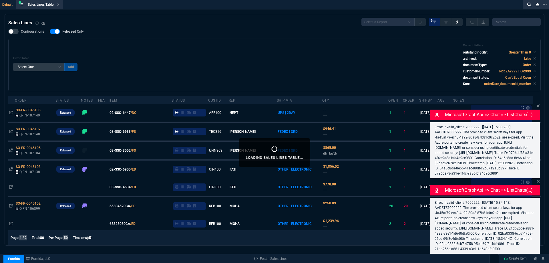
click at [72, 33] on span "Released Only" at bounding box center [72, 31] width 21 height 5
click at [50, 32] on input "Released Only" at bounding box center [50, 31] width 0 height 0
checkbox input "false"
click at [203, 41] on div "Filter Table Select One Add Filter () Age () ATS () Cond (itemVariantCode) Cust…" at bounding box center [274, 65] width 533 height 53
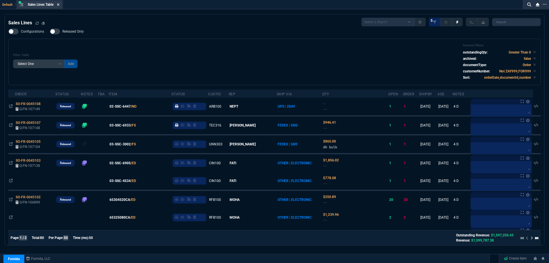
click at [59, 5] on icon at bounding box center [58, 4] width 2 height 2
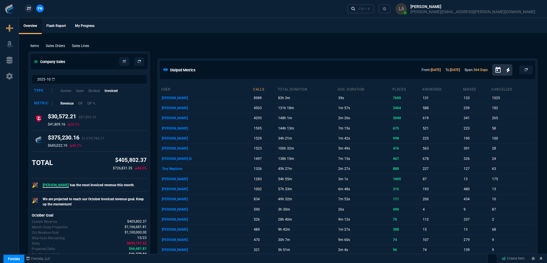
click at [27, 12] on link "ZT" at bounding box center [29, 9] width 8 height 8
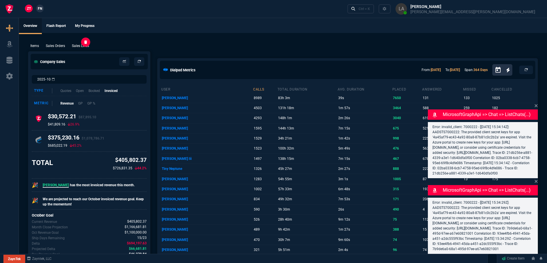
click at [85, 46] on p "Sales Lines" at bounding box center [80, 45] width 17 height 5
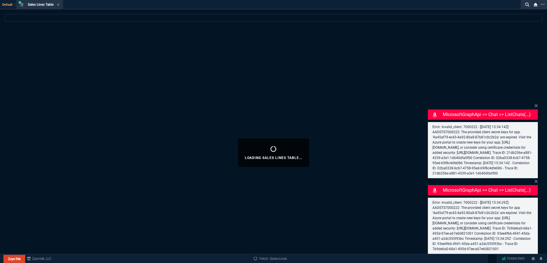
select select
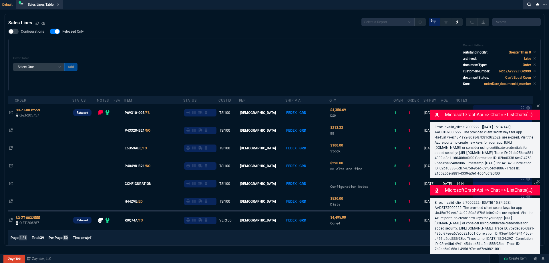
click at [144, 42] on div "Filter Table Select One Add Filter () Age () ATS () Cond (itemVariantCode) Cust…" at bounding box center [274, 65] width 533 height 53
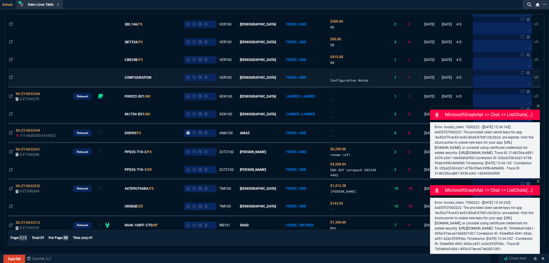
scroll to position [258, 0]
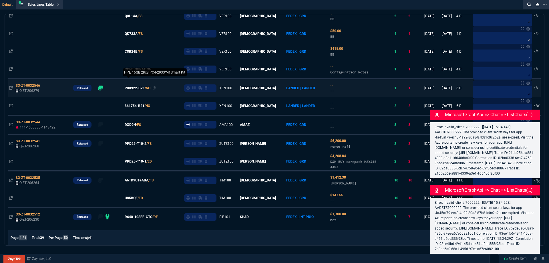
click at [145, 88] on span "P00922-B21" at bounding box center [135, 88] width 20 height 5
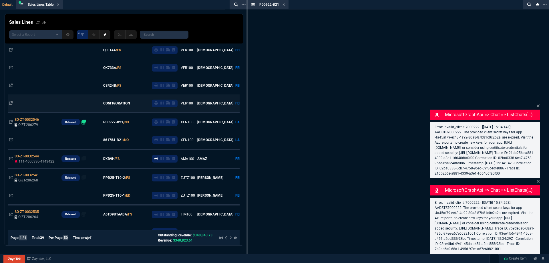
scroll to position [292, 0]
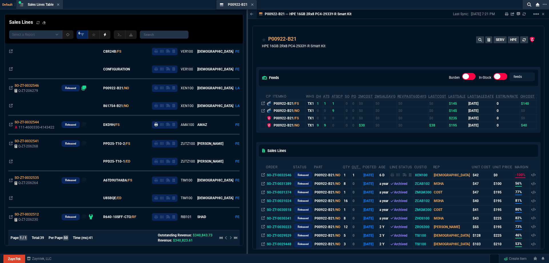
drag, startPoint x: 280, startPoint y: 6, endPoint x: 235, endPoint y: 3, distance: 45.6
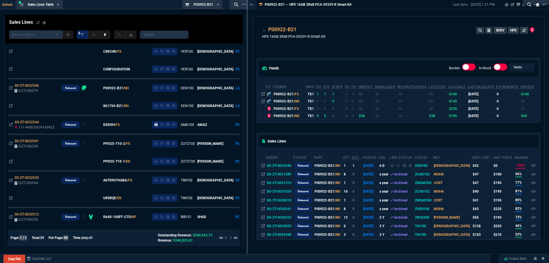
drag, startPoint x: 254, startPoint y: 4, endPoint x: 188, endPoint y: 3, distance: 65.8
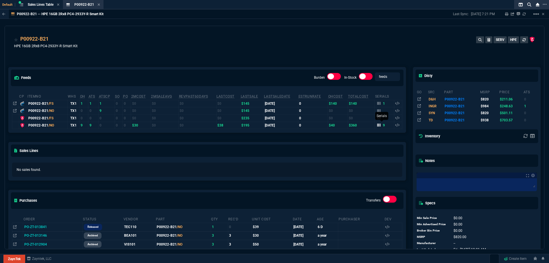
click at [380, 126] on div "9" at bounding box center [381, 125] width 8 height 5
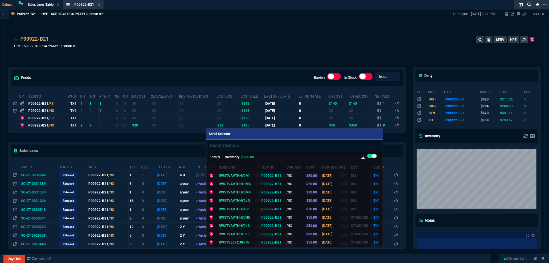
click at [271, 54] on div at bounding box center [274, 131] width 549 height 263
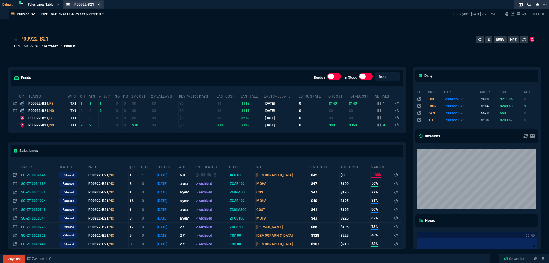
click at [99, 6] on fa-icon at bounding box center [99, 5] width 3 height 4
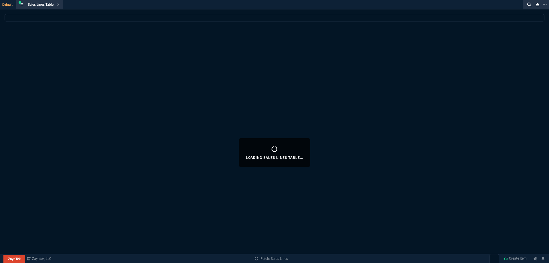
select select
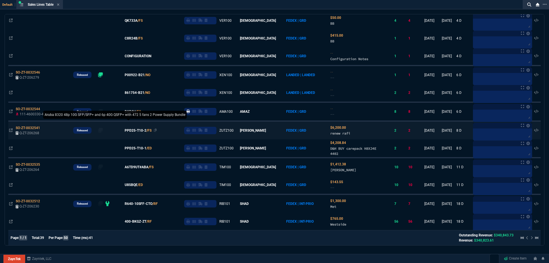
scroll to position [258, 0]
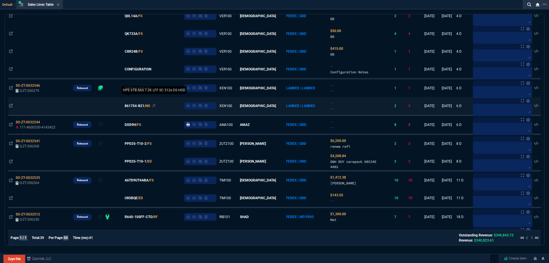
click at [144, 105] on span "861754-B21" at bounding box center [135, 105] width 20 height 5
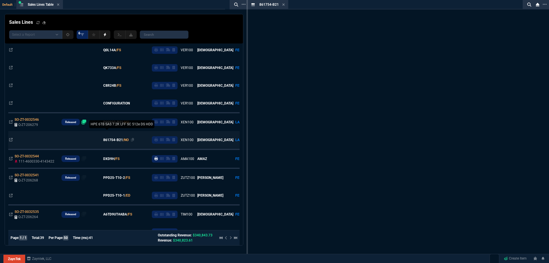
scroll to position [292, 0]
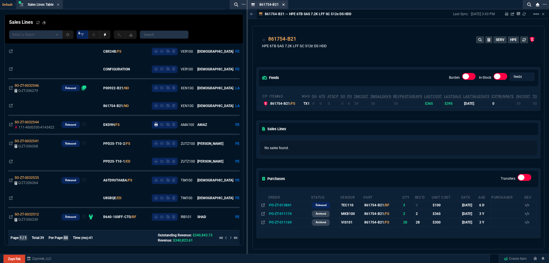
click at [284, 5] on icon at bounding box center [283, 4] width 3 height 3
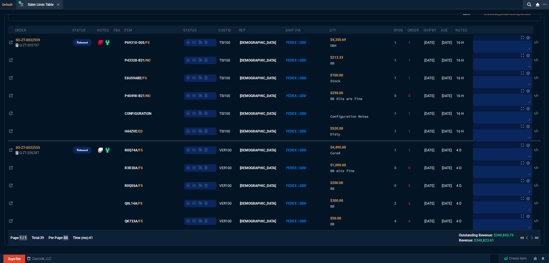
scroll to position [13, 0]
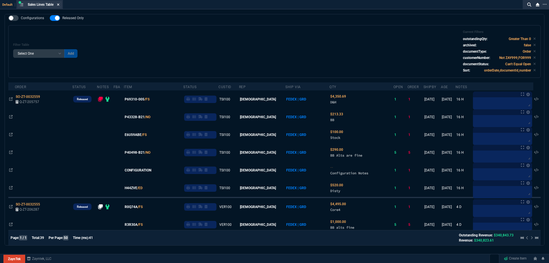
click at [59, 7] on nx-icon at bounding box center [58, 5] width 3 height 5
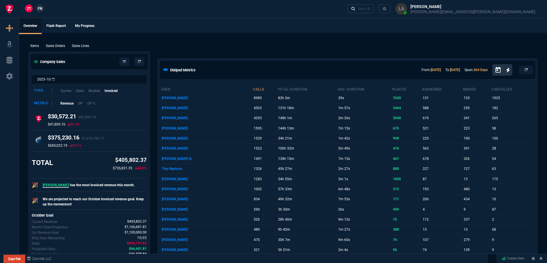
click at [41, 9] on span "FN" at bounding box center [40, 8] width 4 height 5
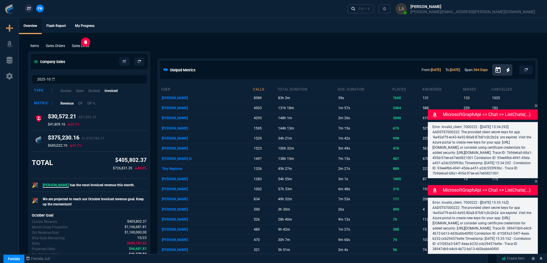
click at [75, 44] on p "Sales Lines" at bounding box center [80, 45] width 17 height 5
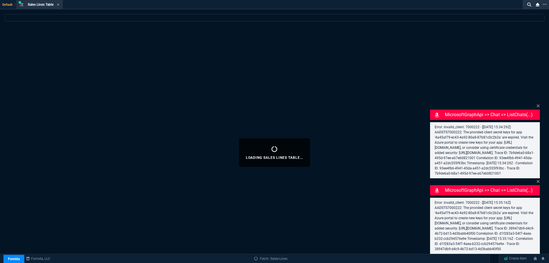
select select
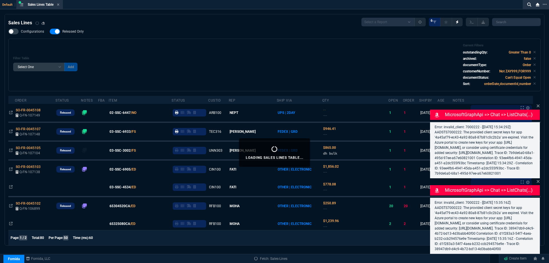
click at [73, 33] on span "Released Only" at bounding box center [72, 31] width 21 height 5
click at [50, 32] on input "Released Only" at bounding box center [50, 31] width 0 height 0
checkbox input "false"
click at [149, 52] on div "Filter Table Select One Add Filter () Age () ATS () Cond (itemVariantCode) Cust…" at bounding box center [274, 64] width 523 height 43
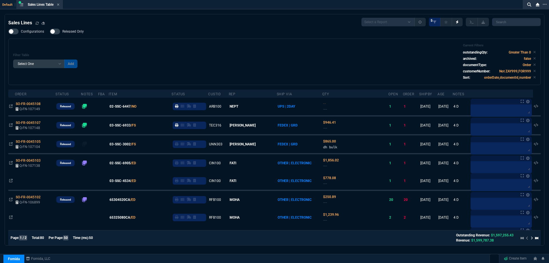
drag, startPoint x: 60, startPoint y: 6, endPoint x: 62, endPoint y: 2, distance: 4.5
click at [60, 6] on fa-icon at bounding box center [58, 5] width 3 height 4
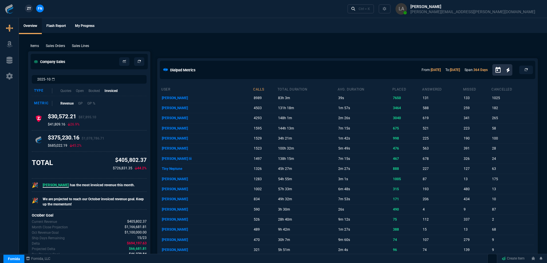
click at [28, 10] on span "ZT" at bounding box center [29, 8] width 4 height 5
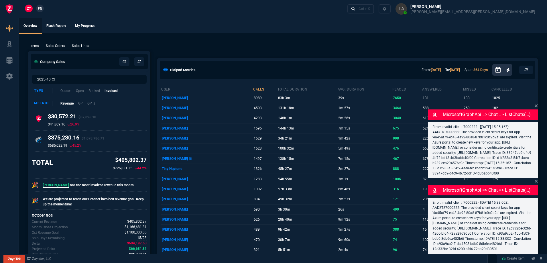
click at [86, 46] on p "Sales Lines" at bounding box center [80, 45] width 17 height 5
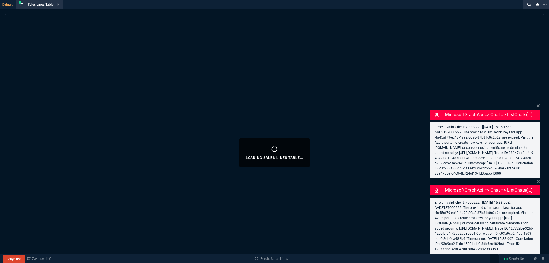
select select
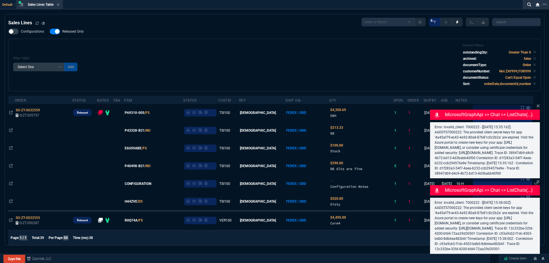
click at [76, 33] on span "Released Only" at bounding box center [72, 31] width 21 height 5
click at [50, 32] on input "Released Only" at bounding box center [50, 31] width 0 height 0
checkbox input "false"
click at [162, 53] on div "Filter Table Select One Add Filter () Age () ATS () Cond (itemVariantCode) Cust…" at bounding box center [274, 64] width 523 height 43
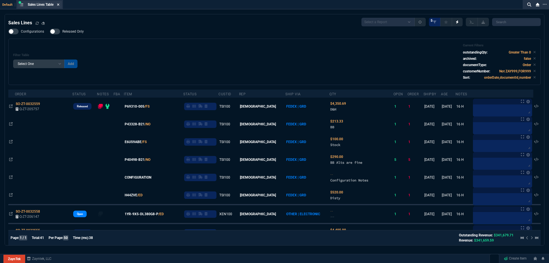
click at [58, 4] on icon at bounding box center [58, 4] width 3 height 3
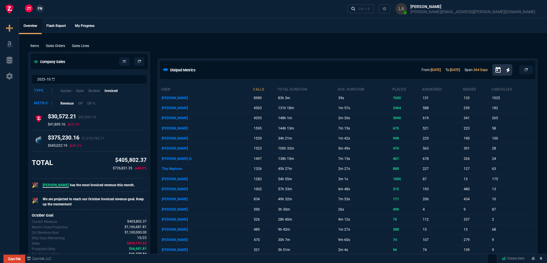
click at [38, 8] on span "FN" at bounding box center [40, 8] width 4 height 5
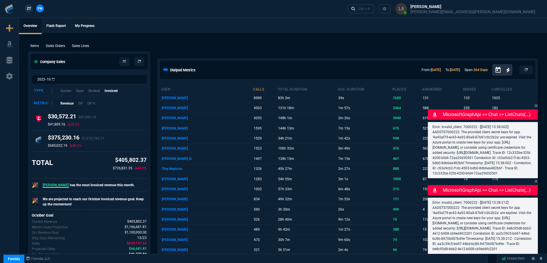
click at [534, 102] on div "MicrosoftGraphApi => chat => listChats(...) Error: invalid_client: 7000222 - [[…" at bounding box center [482, 140] width 110 height 76
click at [534, 103] on icon at bounding box center [535, 105] width 3 height 5
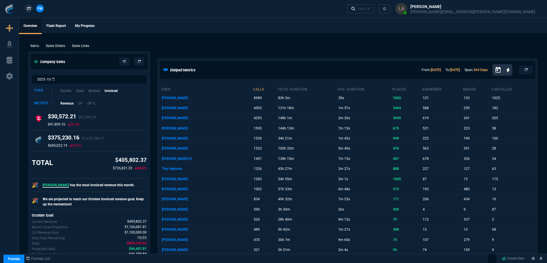
click at [82, 46] on p "Sales Lines" at bounding box center [80, 45] width 17 height 5
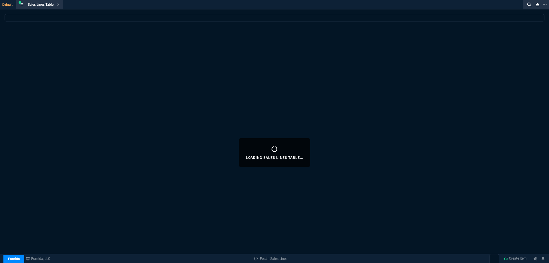
select select
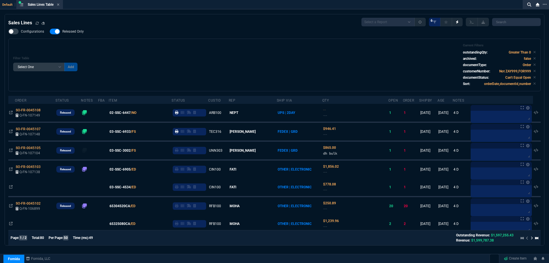
click at [77, 36] on div "Configurations Released Only Filter Table Select One Add Filter () Age () ATS (…" at bounding box center [274, 60] width 533 height 63
click at [79, 33] on span "Released Only" at bounding box center [72, 31] width 21 height 5
click at [50, 32] on input "Released Only" at bounding box center [50, 31] width 0 height 0
checkbox input "false"
click at [142, 37] on div "Configurations Released Only Filter Table Select One Add Filter () Age () ATS (…" at bounding box center [274, 60] width 533 height 63
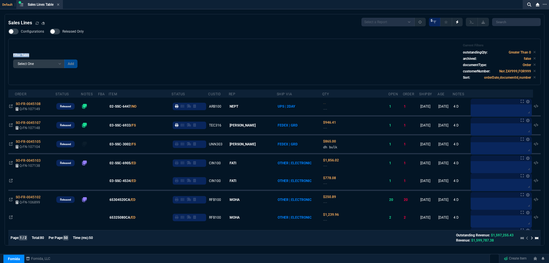
click at [142, 36] on div "Configurations Released Only Filter Table Select One Add Filter () Age () ATS (…" at bounding box center [274, 57] width 533 height 56
click at [60, 5] on icon at bounding box center [58, 4] width 2 height 2
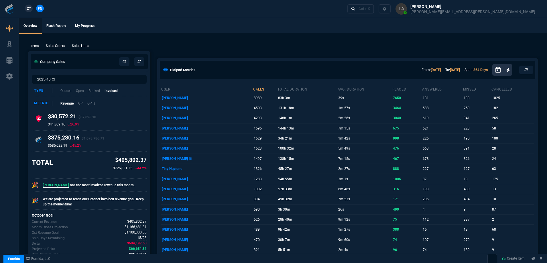
click at [34, 9] on nx-fornida-client-manager "ZT FN" at bounding box center [34, 9] width 22 height 9
click at [29, 7] on span "ZT" at bounding box center [29, 8] width 4 height 5
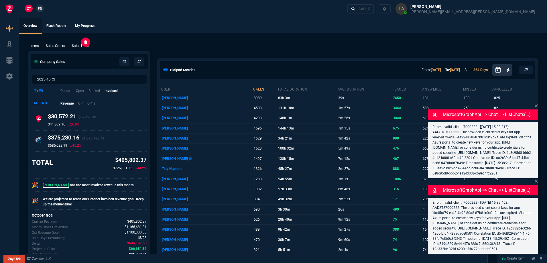
click at [86, 47] on p "Sales Lines" at bounding box center [80, 45] width 17 height 5
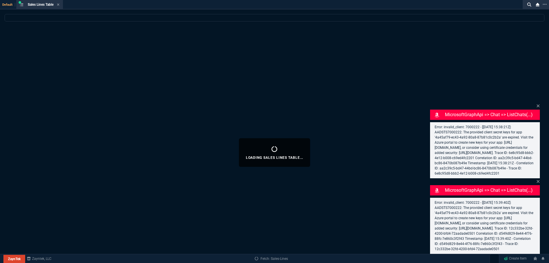
select select
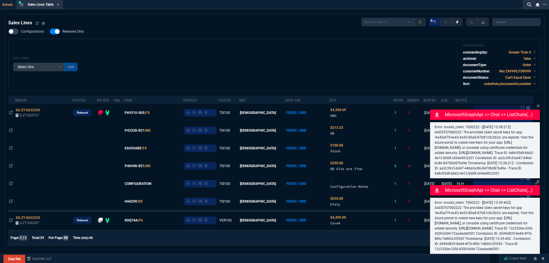
click at [539, 104] on icon at bounding box center [538, 106] width 3 height 5
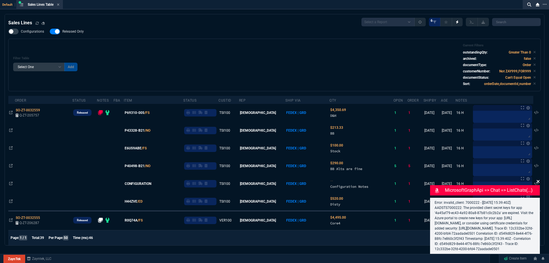
click at [540, 179] on icon at bounding box center [538, 181] width 3 height 5
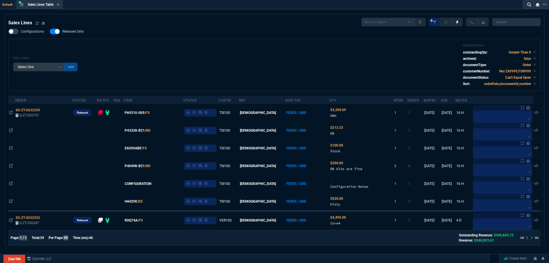
drag, startPoint x: 59, startPoint y: 33, endPoint x: 276, endPoint y: 56, distance: 218.9
click at [59, 33] on div at bounding box center [55, 32] width 10 height 6
click at [50, 32] on input "Released Only" at bounding box center [50, 31] width 0 height 0
checkbox input "false"
click at [278, 54] on div "Filter Table Select One Add Filter () Age () ATS () Cond (itemVariantCode) Cust…" at bounding box center [274, 64] width 523 height 43
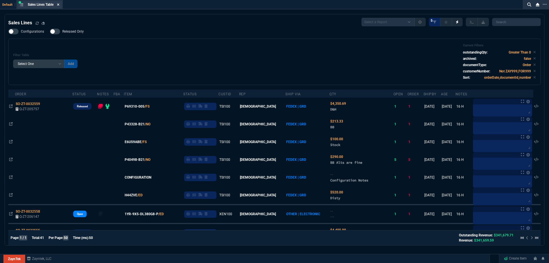
click at [60, 5] on icon at bounding box center [58, 4] width 3 height 3
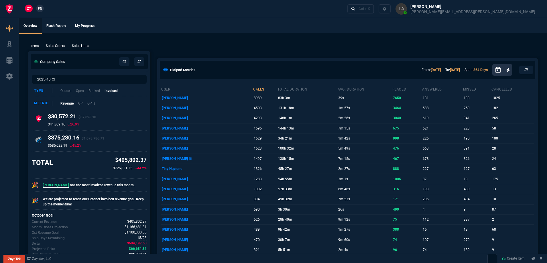
click at [37, 12] on nx-fornida-client-manager "ZT FN" at bounding box center [34, 9] width 22 height 9
click at [38, 10] on span "FN" at bounding box center [40, 8] width 4 height 5
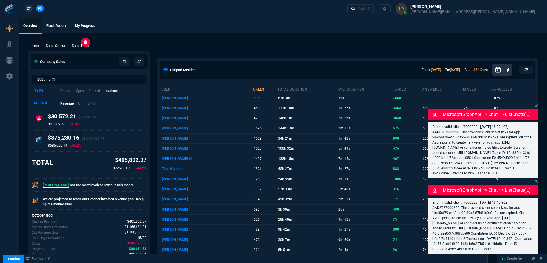
click at [75, 45] on p "Sales Lines" at bounding box center [80, 45] width 17 height 5
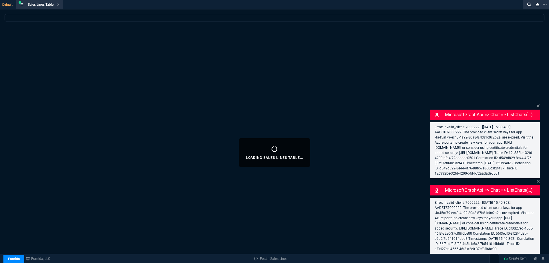
select select
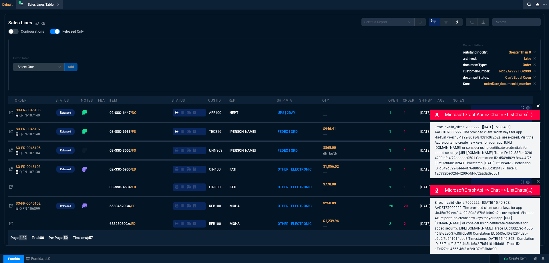
click at [540, 104] on icon at bounding box center [538, 106] width 3 height 5
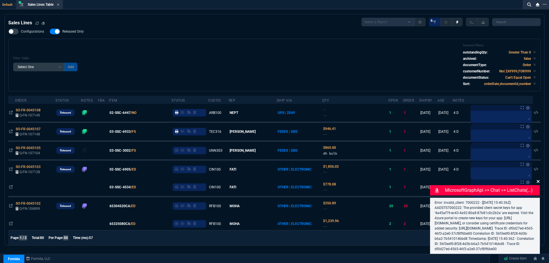
click at [538, 179] on icon at bounding box center [538, 181] width 3 height 5
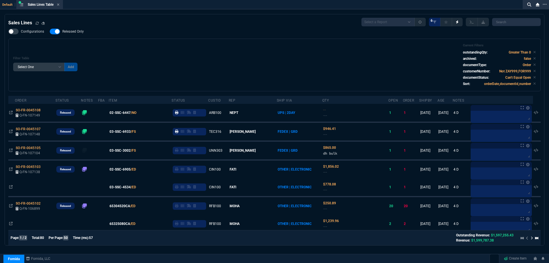
click at [62, 34] on span "Released Only" at bounding box center [72, 31] width 21 height 5
click at [50, 32] on input "Released Only" at bounding box center [50, 31] width 0 height 0
checkbox input "false"
click at [236, 54] on div "Filter Table Select One Add Filter () Age () ATS () Cond (itemVariantCode) Cust…" at bounding box center [274, 64] width 523 height 43
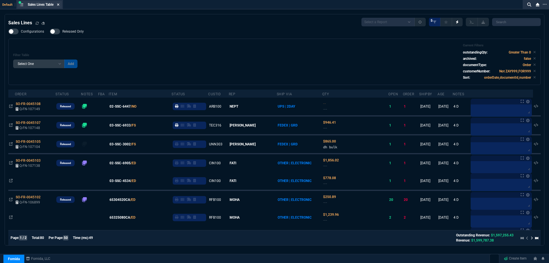
click at [60, 6] on icon at bounding box center [58, 4] width 3 height 3
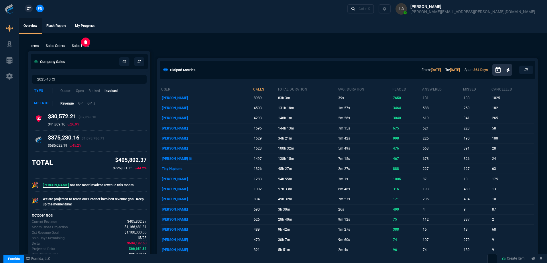
click at [78, 48] on p "Sales Lines" at bounding box center [80, 45] width 17 height 5
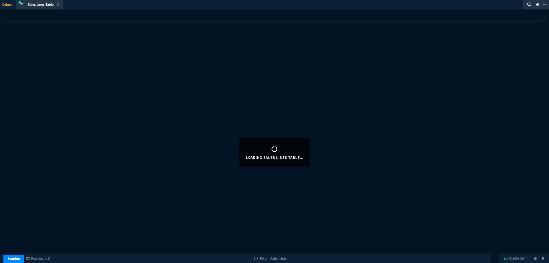
select select
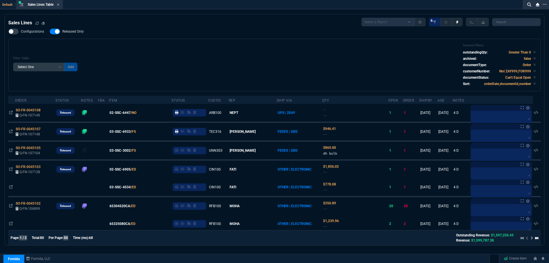
click at [64, 30] on span "Released Only" at bounding box center [72, 31] width 21 height 5
click at [50, 31] on input "Released Only" at bounding box center [50, 31] width 0 height 0
checkbox input "false"
click at [140, 32] on div "Configurations Released Only Filter Table Select One Add Filter () Age () ATS (…" at bounding box center [274, 60] width 533 height 63
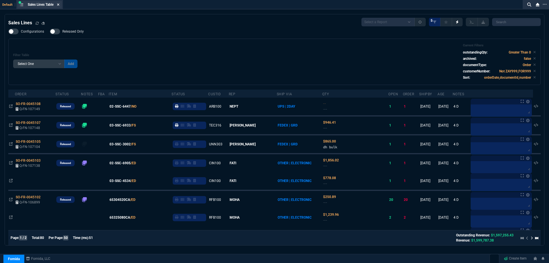
click at [60, 5] on div "Sales Lines Table Sales Line" at bounding box center [39, 4] width 44 height 7
click at [59, 5] on icon at bounding box center [58, 4] width 3 height 3
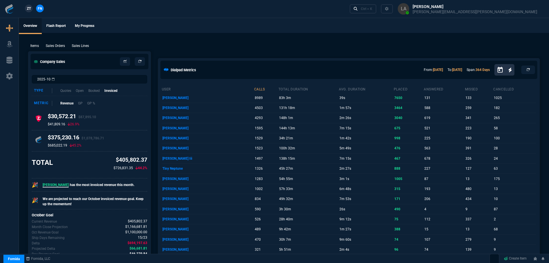
click at [59, 5] on div "ZT FN Ctrl + K" at bounding box center [274, 9] width 549 height 18
click at [31, 9] on span "ZT" at bounding box center [29, 8] width 4 height 5
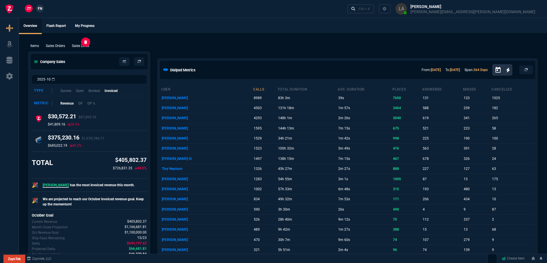
click at [78, 48] on p "Sales Lines" at bounding box center [80, 45] width 17 height 5
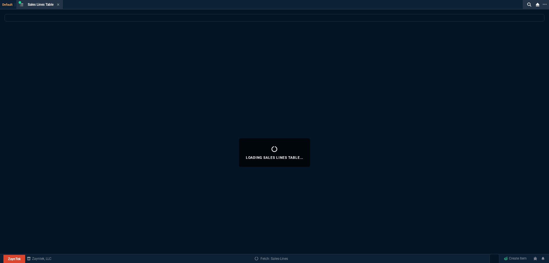
select select
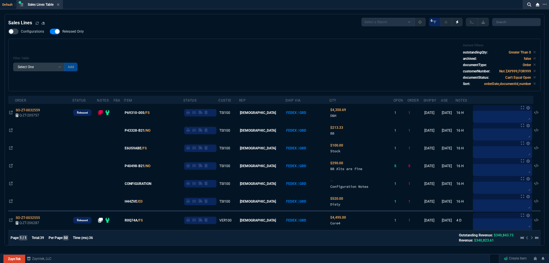
click at [71, 32] on span "Released Only" at bounding box center [72, 31] width 21 height 5
click at [50, 32] on input "Released Only" at bounding box center [50, 31] width 0 height 0
checkbox input "false"
click at [181, 52] on div "Filter Table Select One Add Filter () Age () ATS () Cond (itemVariantCode) Cust…" at bounding box center [274, 64] width 523 height 43
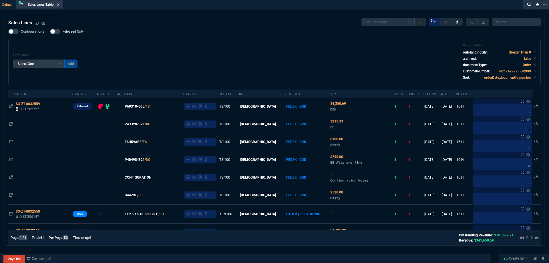
click at [60, 5] on icon at bounding box center [58, 4] width 2 height 2
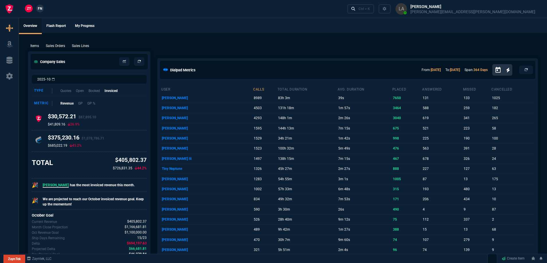
click at [43, 8] on link "FN" at bounding box center [40, 9] width 8 height 8
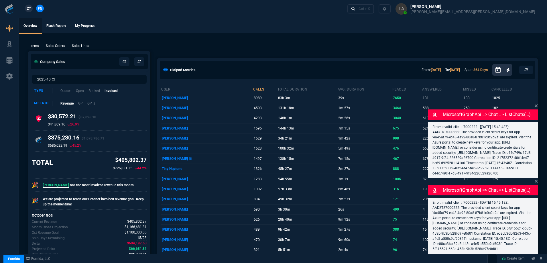
click at [83, 43] on div "Items Sales Orders Sales Lines Add Link" at bounding box center [282, 45] width 509 height 7
click at [83, 44] on p "Sales Lines" at bounding box center [80, 45] width 17 height 5
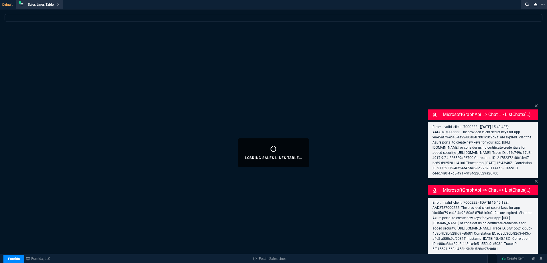
select select
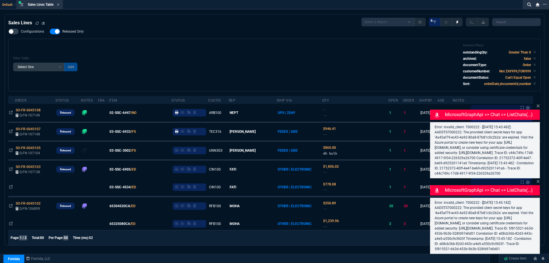
click at [539, 179] on icon at bounding box center [538, 181] width 3 height 5
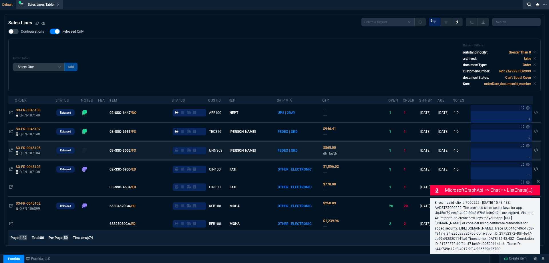
click at [538, 180] on icon at bounding box center [538, 181] width 3 height 3
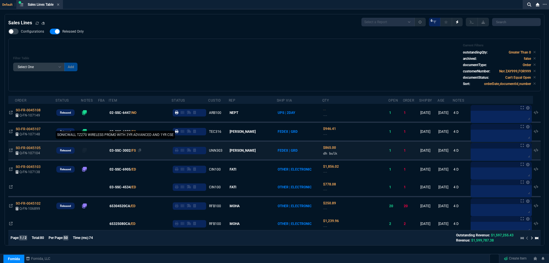
click at [126, 152] on span "03-SSC-3002" at bounding box center [120, 150] width 21 height 5
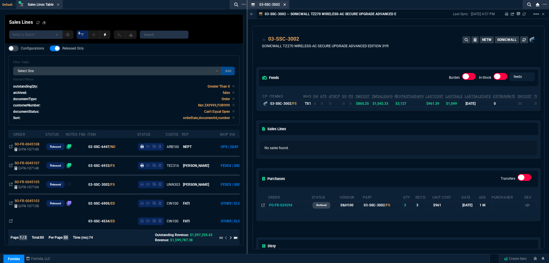
click at [285, 5] on icon at bounding box center [285, 4] width 2 height 2
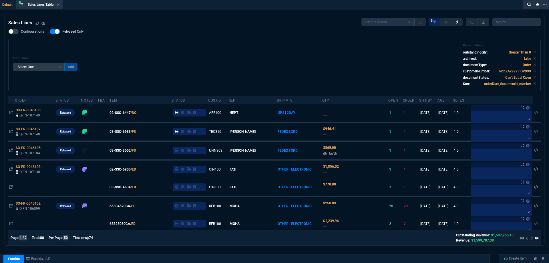
click at [83, 33] on span "Released Only" at bounding box center [72, 31] width 21 height 5
click at [50, 32] on input "Released Only" at bounding box center [50, 31] width 0 height 0
checkbox input "false"
click at [180, 38] on div "Configurations Released Only Filter Table Select One Add Filter () Age () ATS (…" at bounding box center [274, 60] width 533 height 63
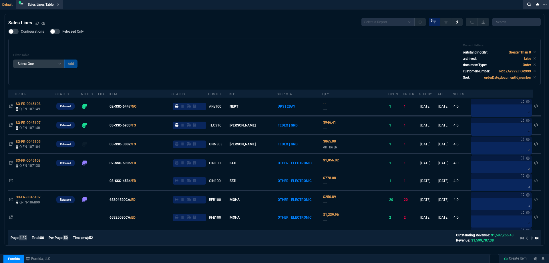
click at [60, 6] on icon at bounding box center [58, 4] width 3 height 3
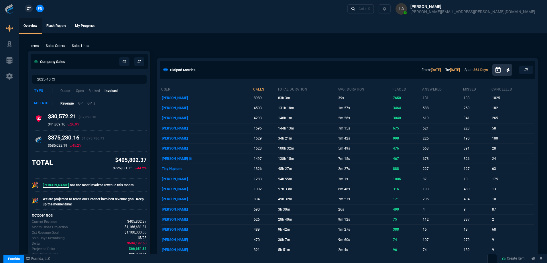
click at [30, 9] on span "ZT" at bounding box center [29, 8] width 4 height 5
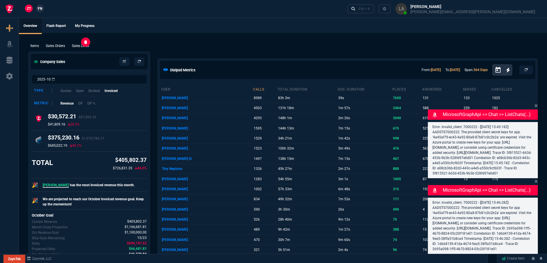
click at [73, 47] on p "Sales Lines" at bounding box center [80, 45] width 17 height 5
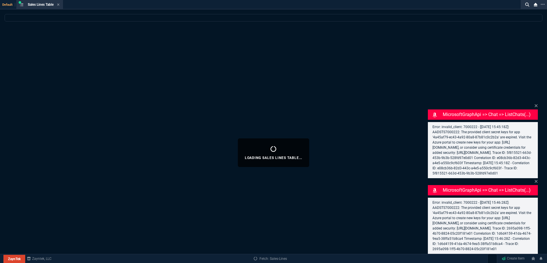
select select
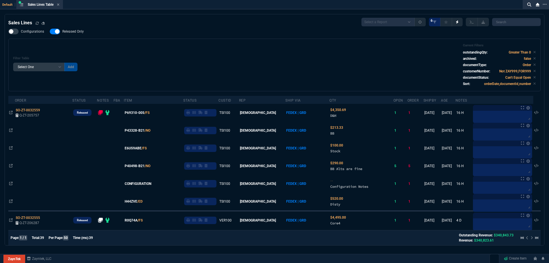
click at [77, 31] on span "Released Only" at bounding box center [72, 31] width 21 height 5
click at [50, 31] on input "Released Only" at bounding box center [50, 31] width 0 height 0
checkbox input "false"
click at [282, 52] on div "Filter Table Select One Add Filter () Age () ATS () Cond (itemVariantCode) Cust…" at bounding box center [274, 64] width 523 height 43
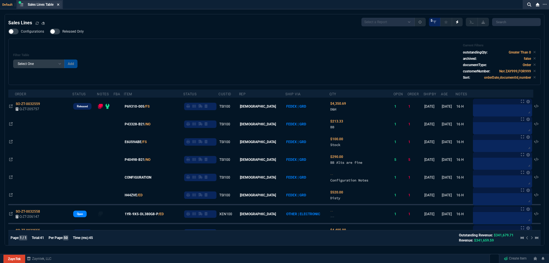
click at [59, 7] on nx-icon at bounding box center [58, 5] width 3 height 5
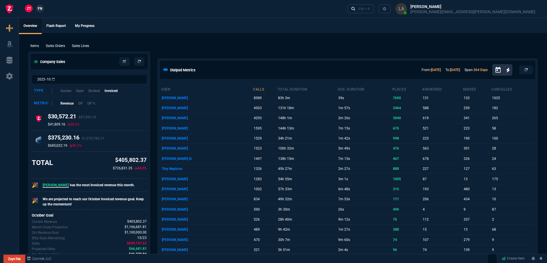
click at [40, 11] on span "FN" at bounding box center [40, 8] width 4 height 5
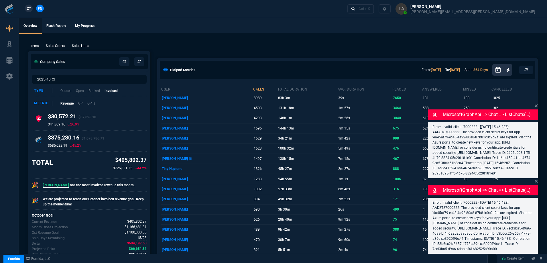
click at [78, 43] on div "Items Sales Orders Sales Lines Add Link" at bounding box center [282, 45] width 509 height 7
click at [78, 44] on p "Sales Lines" at bounding box center [80, 45] width 17 height 5
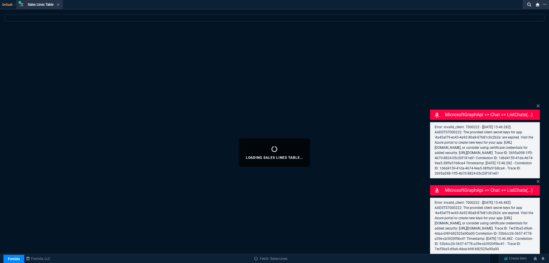
select select
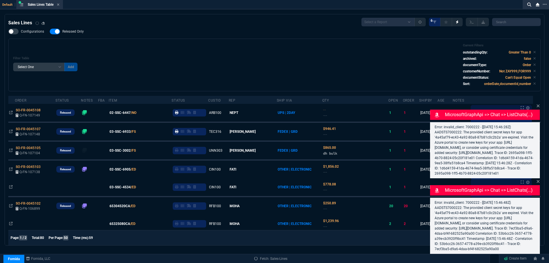
click at [75, 31] on span "Released Only" at bounding box center [72, 31] width 21 height 5
click at [50, 31] on input "Released Only" at bounding box center [50, 31] width 0 height 0
checkbox input "false"
click at [146, 47] on div "Filter Table Select One Add Filter () Age () ATS () Cond (itemVariantCode) Cust…" at bounding box center [274, 64] width 523 height 43
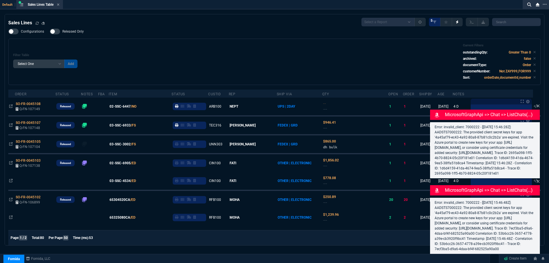
select select
